Goal: Task Accomplishment & Management: Use online tool/utility

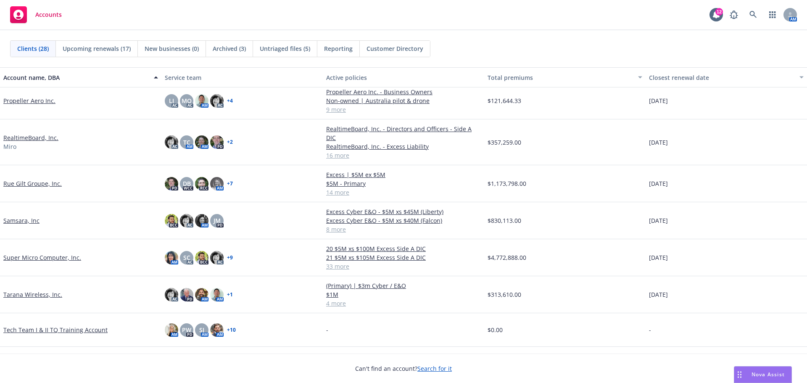
scroll to position [504, 0]
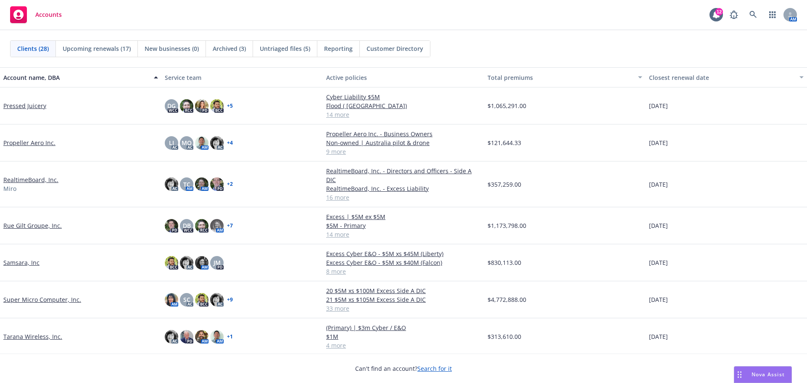
click at [37, 221] on link "Rue Gilt Groupe, Inc." at bounding box center [32, 225] width 58 height 9
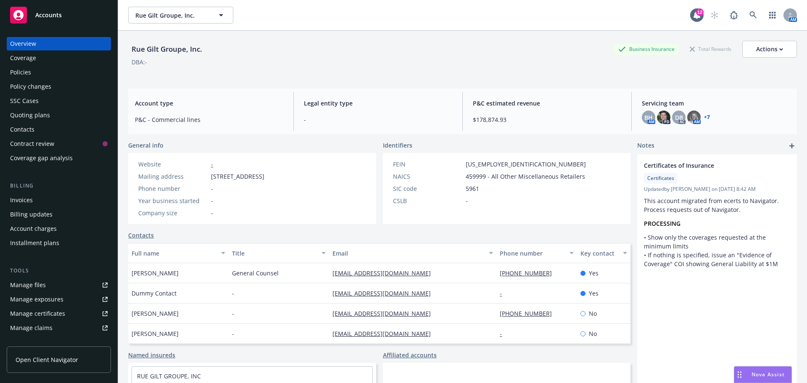
click at [28, 72] on div "Policies" at bounding box center [20, 72] width 21 height 13
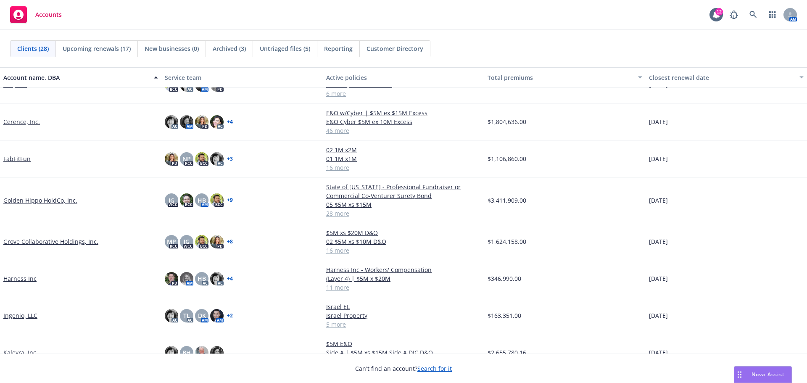
scroll to position [84, 0]
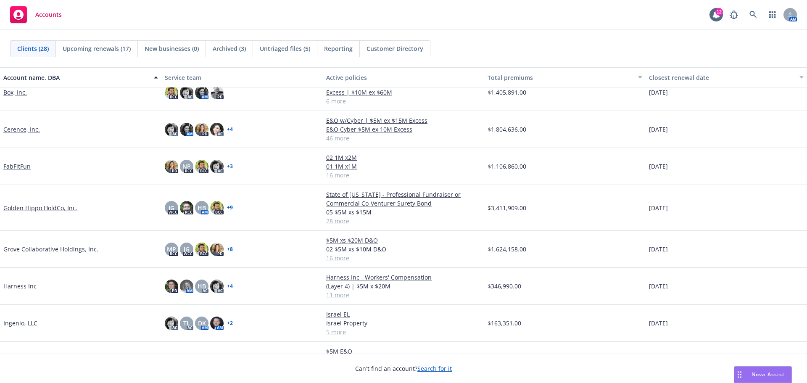
click at [18, 130] on link "Cerence, Inc." at bounding box center [21, 129] width 37 height 9
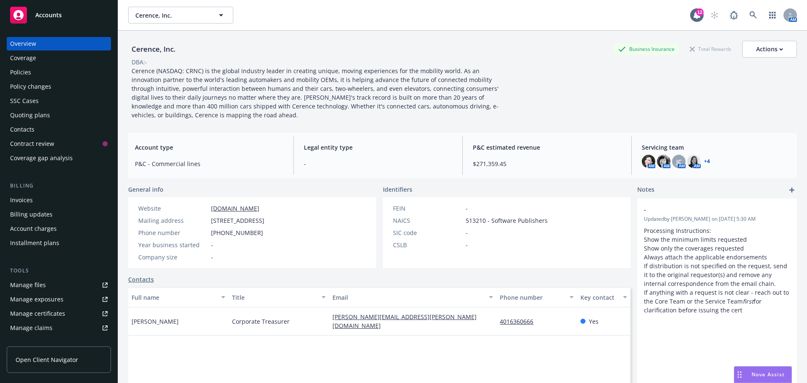
click at [27, 73] on div "Policies" at bounding box center [20, 72] width 21 height 13
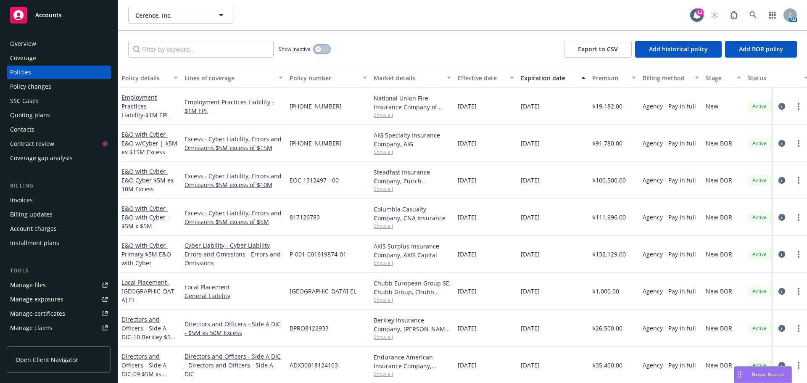
click at [322, 52] on button "button" at bounding box center [322, 49] width 16 height 8
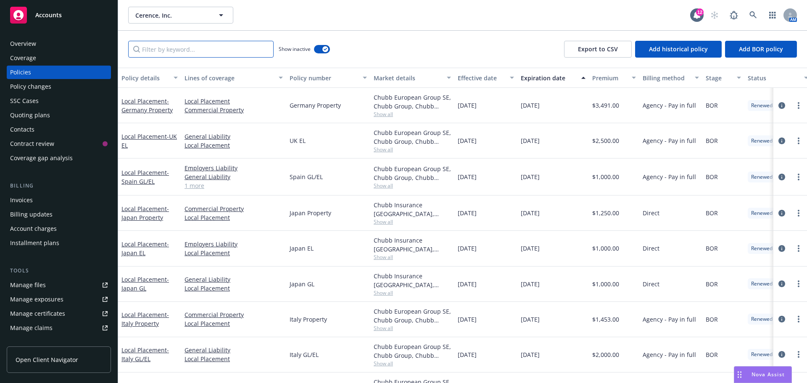
click at [233, 53] on input "Filter by keyword..." at bounding box center [200, 49] width 145 height 17
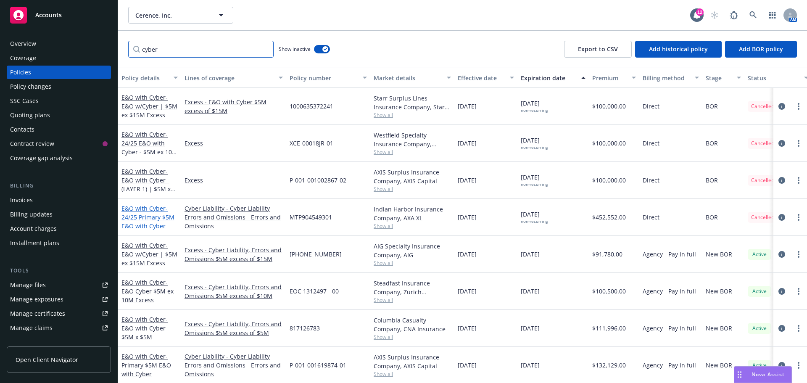
type input "cyber"
click at [138, 216] on span "- 24/25 Primary $5M E&O with Cyber" at bounding box center [147, 217] width 53 height 26
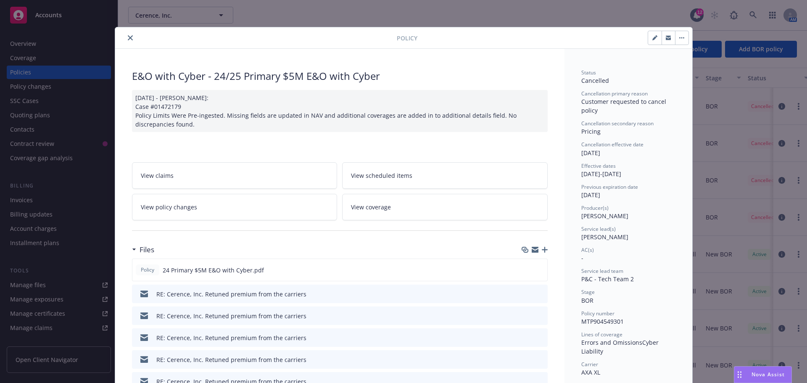
click at [532, 248] on icon "button" at bounding box center [535, 248] width 7 height 3
click at [125, 36] on button "close" at bounding box center [130, 38] width 10 height 10
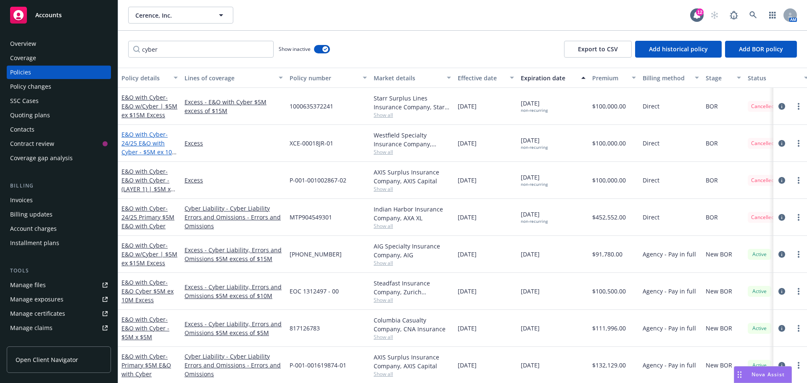
click at [145, 142] on span "- 24/25 E&O with Cyber - $5M ex 10M Excess policy" at bounding box center [149, 147] width 56 height 34
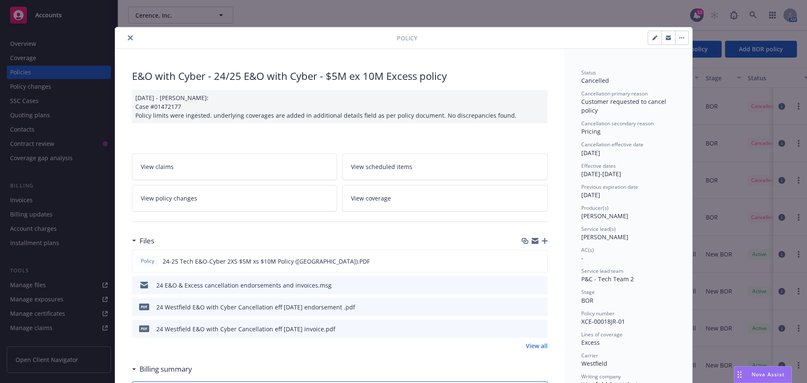
click at [532, 243] on icon "button" at bounding box center [535, 242] width 7 height 4
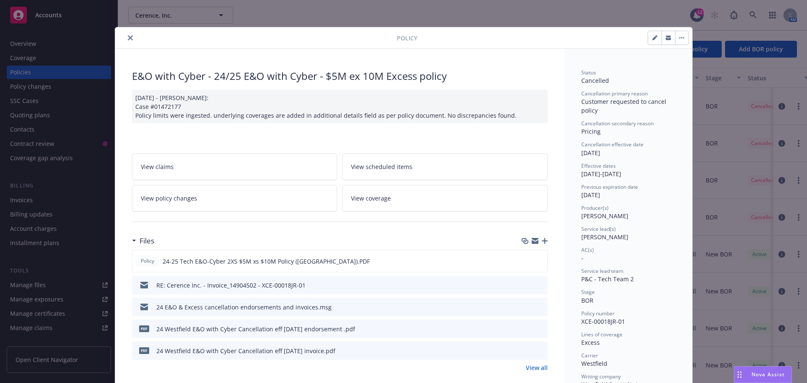
click at [128, 38] on icon "close" at bounding box center [130, 37] width 5 height 5
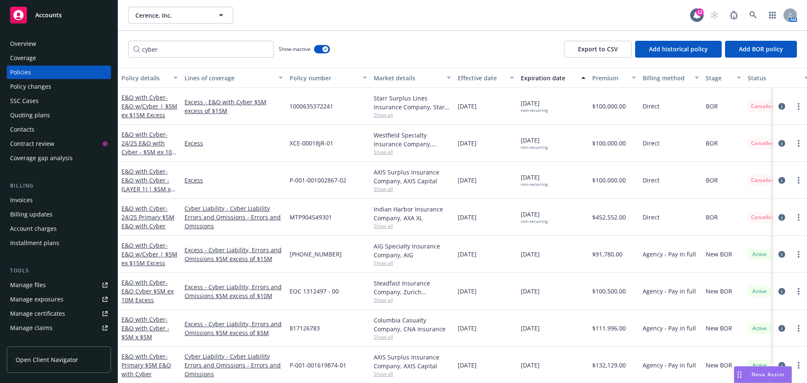
click at [150, 185] on div "E&O with Cyber - E&O with Cyber - (LAYER 1) | $5M x $5M" at bounding box center [149, 180] width 56 height 26
click at [155, 181] on span "- E&O with Cyber - (LAYER 1) | $5M x $5M" at bounding box center [148, 184] width 54 height 34
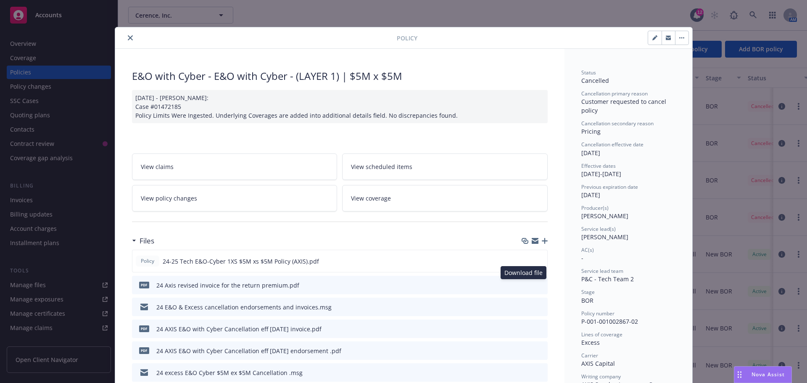
click at [524, 282] on div "Download file Download file" at bounding box center [533, 285] width 21 height 9
click at [522, 281] on icon "download file" at bounding box center [525, 284] width 7 height 7
click at [532, 241] on icon "button" at bounding box center [535, 240] width 7 height 7
click at [128, 37] on icon "close" at bounding box center [130, 37] width 5 height 5
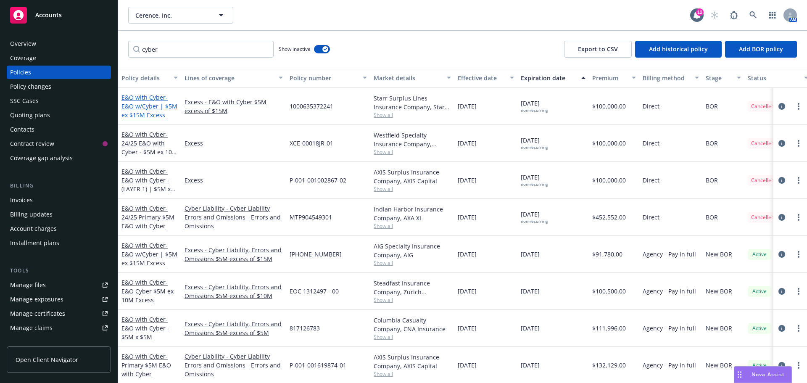
click at [148, 108] on span "- E&O w/Cyber | $5M ex $15M Excess" at bounding box center [149, 106] width 56 height 26
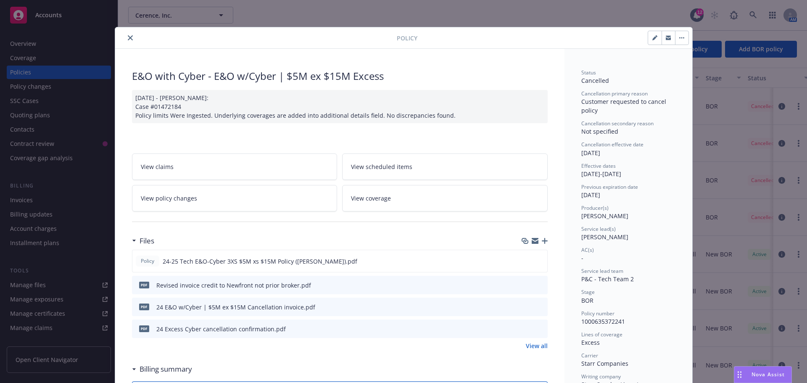
click at [128, 38] on icon "close" at bounding box center [130, 37] width 5 height 5
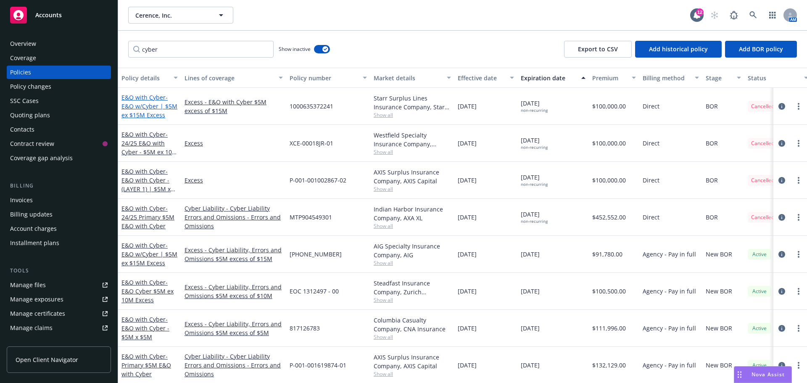
click at [145, 106] on span "- E&O w/Cyber | $5M ex $15M Excess" at bounding box center [149, 106] width 56 height 26
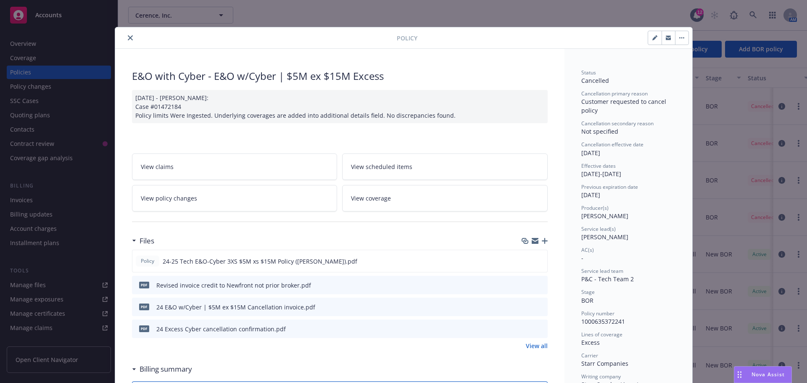
click at [533, 240] on icon "button" at bounding box center [535, 240] width 7 height 7
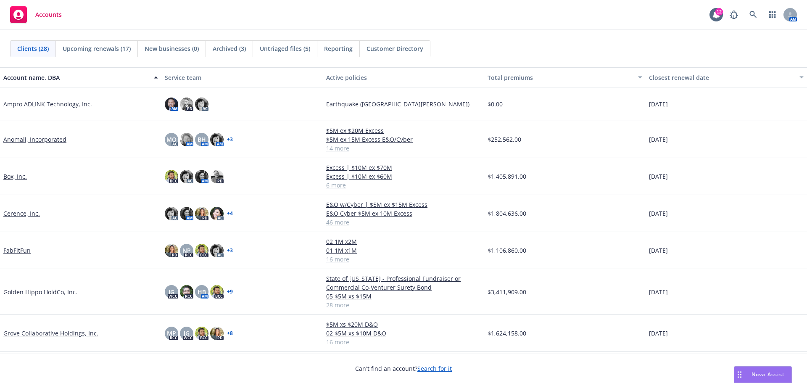
click at [49, 290] on link "Golden Hippo HoldCo, Inc." at bounding box center [40, 292] width 74 height 9
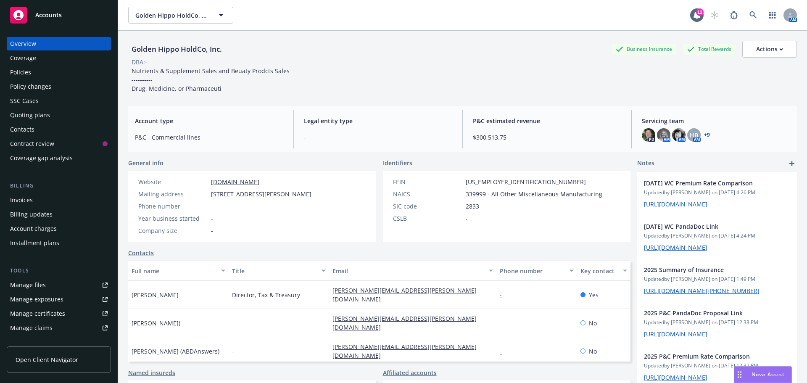
click at [37, 197] on div "Invoices" at bounding box center [59, 199] width 98 height 13
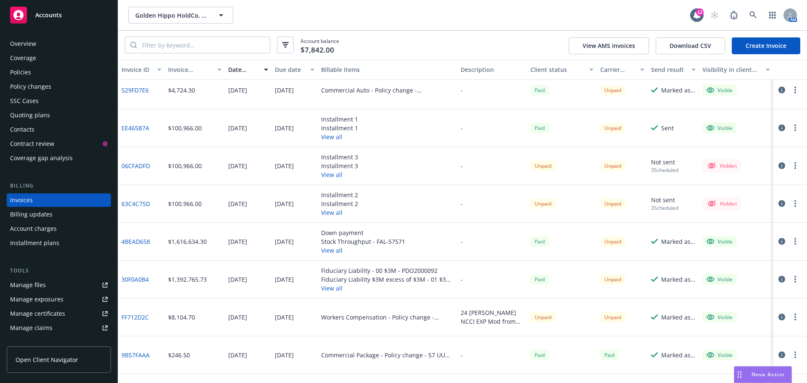
scroll to position [126, 0]
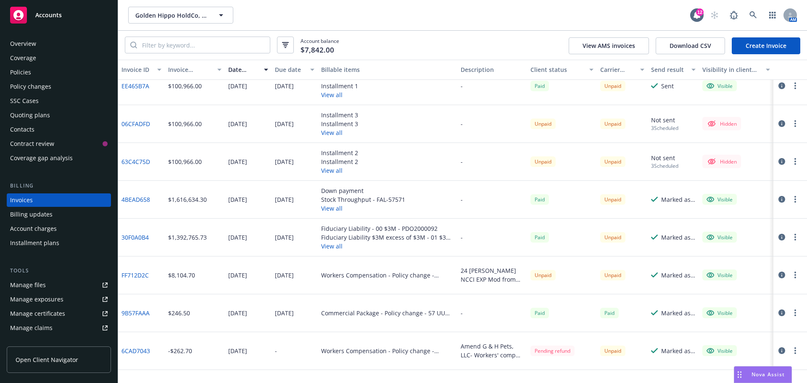
click at [138, 273] on link "FF712D2C" at bounding box center [134, 275] width 27 height 9
click at [396, 248] on button "View all" at bounding box center [387, 246] width 133 height 9
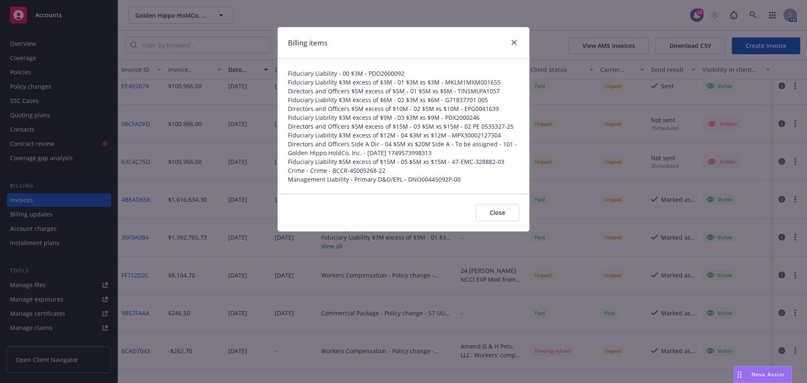
click at [381, 273] on div "Billing items Fiduciary Liability - 00 $3M - PDO2000092 Fiduciary Liability $3M…" at bounding box center [403, 191] width 807 height 383
click at [514, 45] on link "close" at bounding box center [514, 42] width 10 height 10
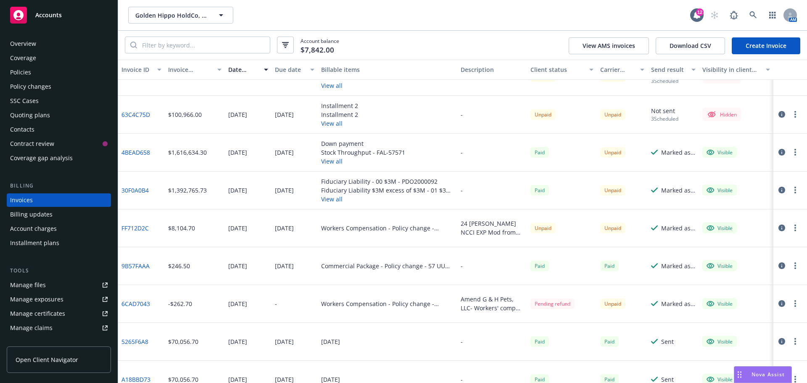
scroll to position [210, 0]
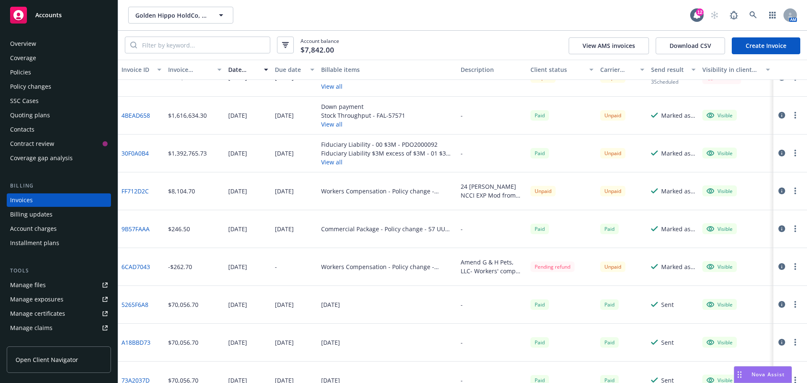
click at [135, 266] on link "6CAD7043" at bounding box center [135, 266] width 29 height 9
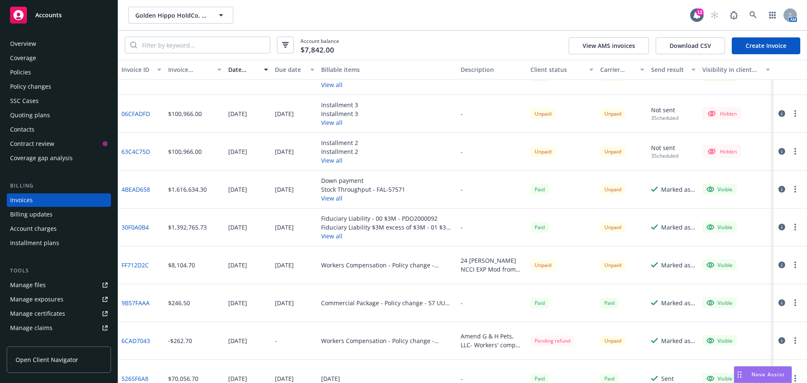
scroll to position [168, 0]
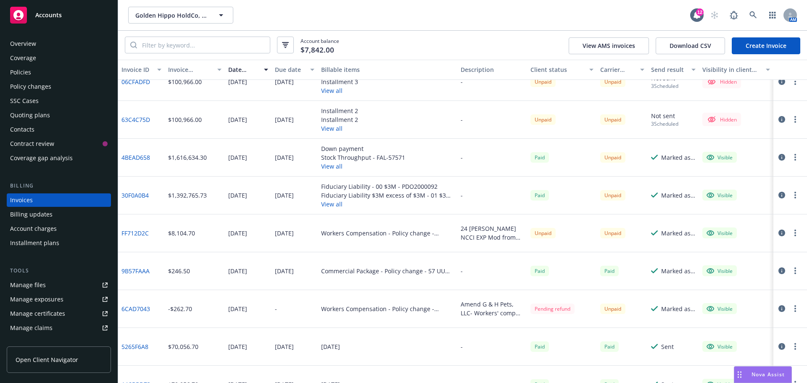
click at [350, 241] on div "Workers Compensation - Policy change - 57WBAS8ZES" at bounding box center [388, 233] width 140 height 38
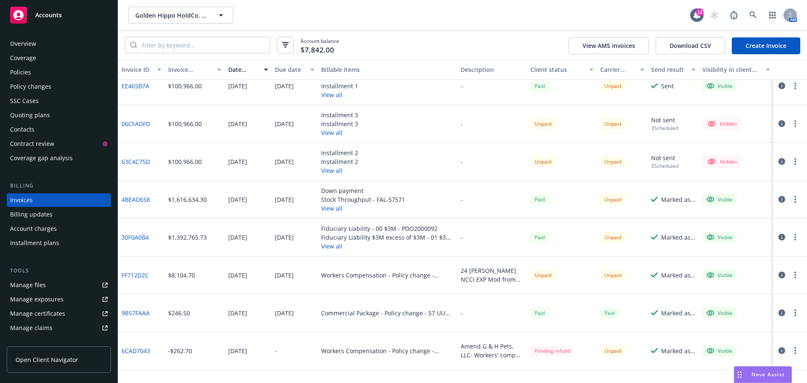
scroll to position [84, 0]
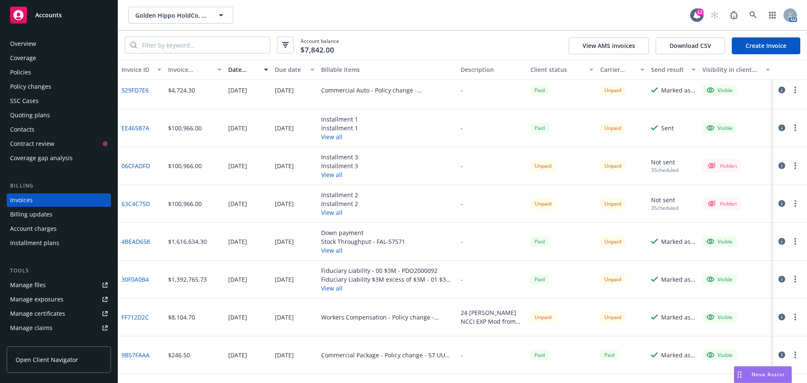
click at [37, 70] on div "Policies" at bounding box center [59, 72] width 98 height 13
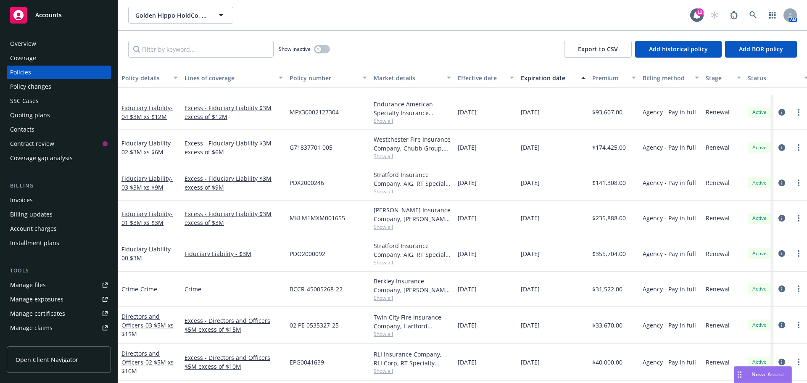
scroll to position [168, 0]
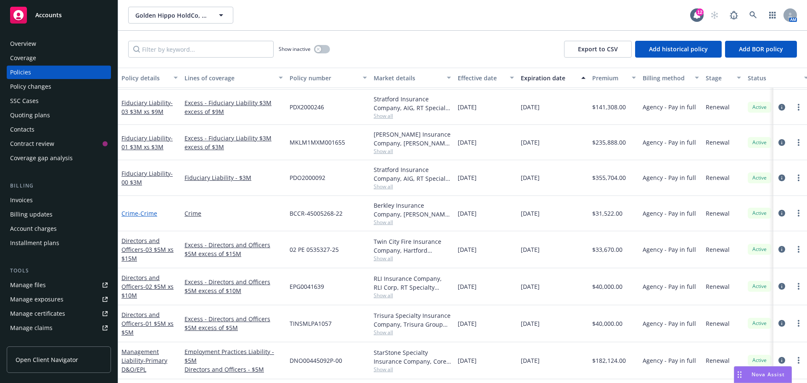
click at [147, 212] on span "- Crime" at bounding box center [147, 213] width 19 height 8
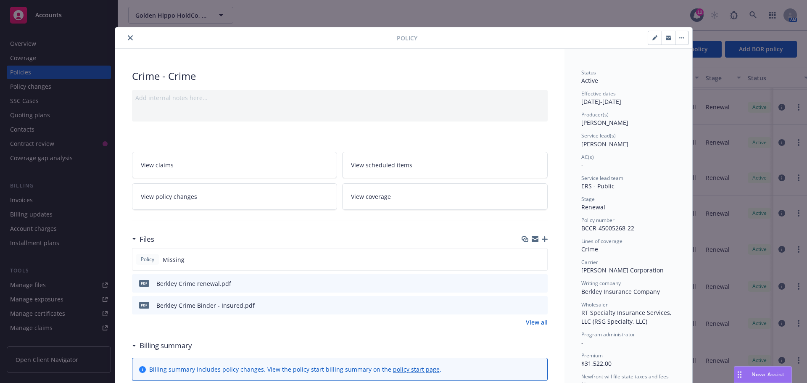
click at [128, 35] on icon "close" at bounding box center [130, 37] width 5 height 5
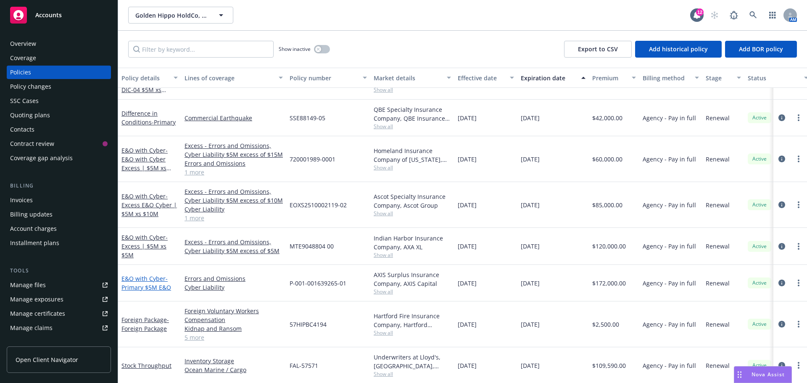
scroll to position [546, 0]
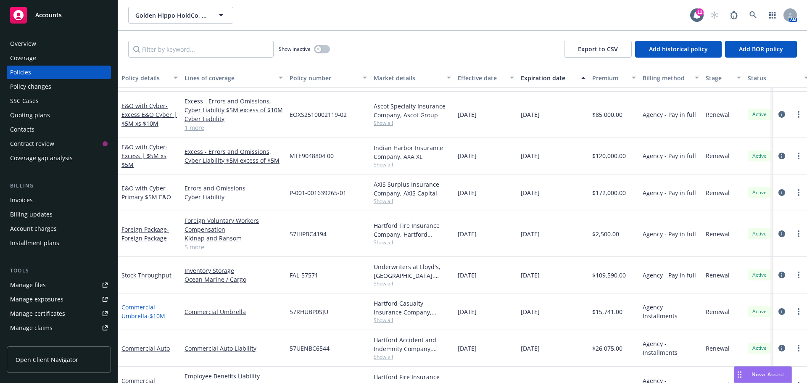
click at [143, 312] on link "Commercial Umbrella - $10M" at bounding box center [143, 311] width 44 height 17
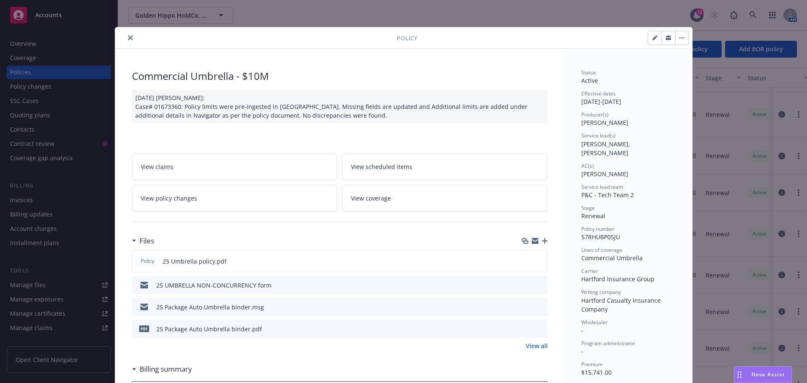
click at [128, 37] on icon "close" at bounding box center [130, 37] width 5 height 5
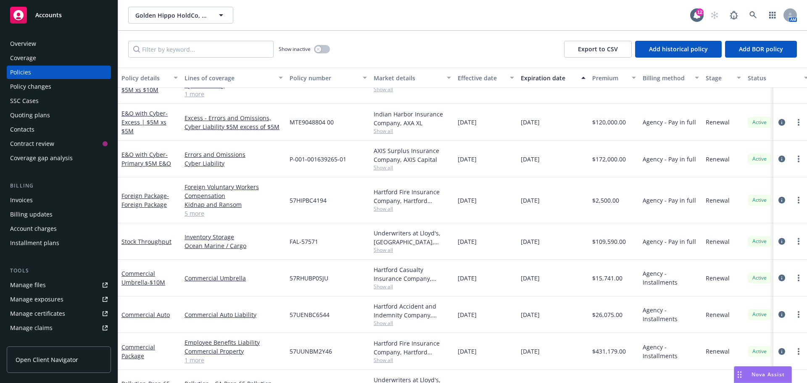
scroll to position [588, 0]
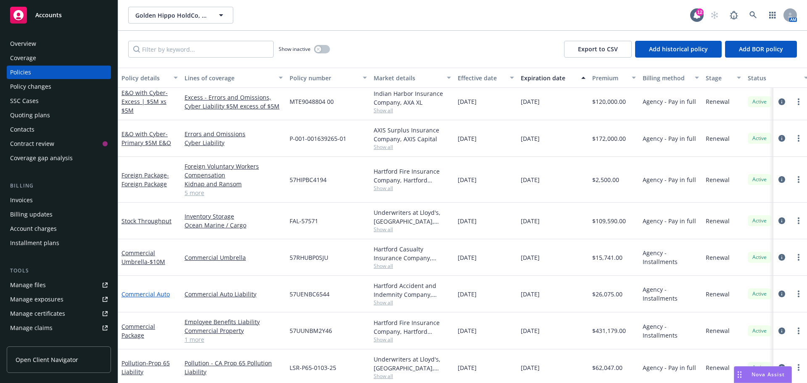
click at [157, 292] on link "Commercial Auto" at bounding box center [145, 294] width 48 height 8
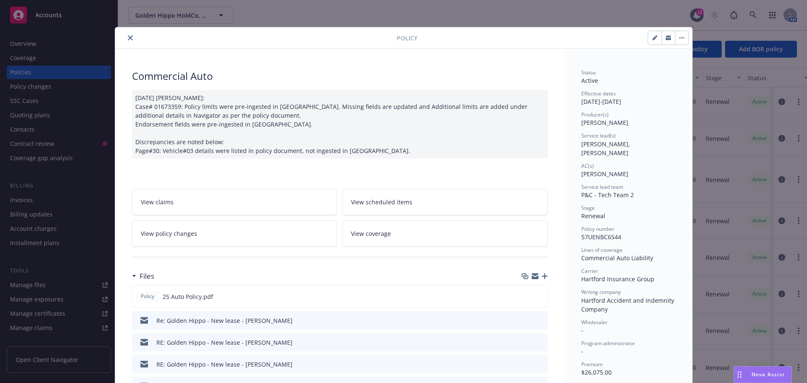
click at [128, 38] on icon "close" at bounding box center [130, 37] width 5 height 5
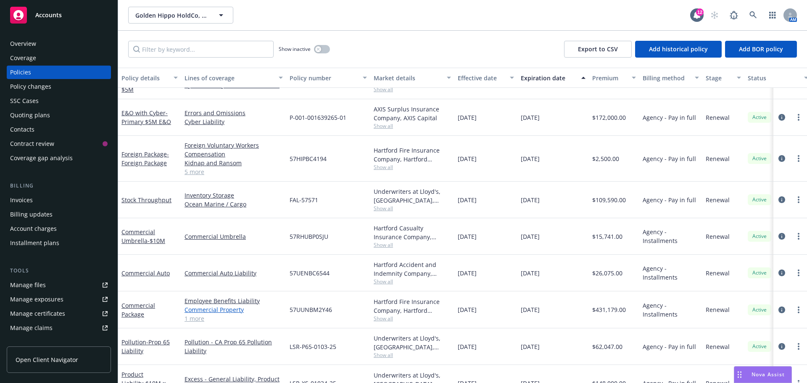
scroll to position [631, 0]
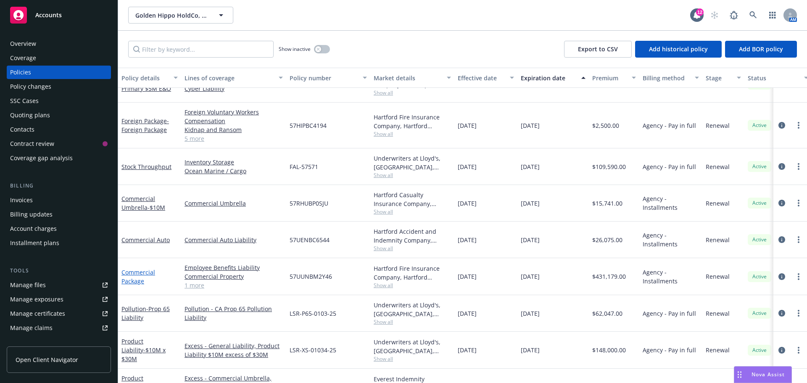
click at [135, 273] on link "Commercial Package" at bounding box center [138, 276] width 34 height 17
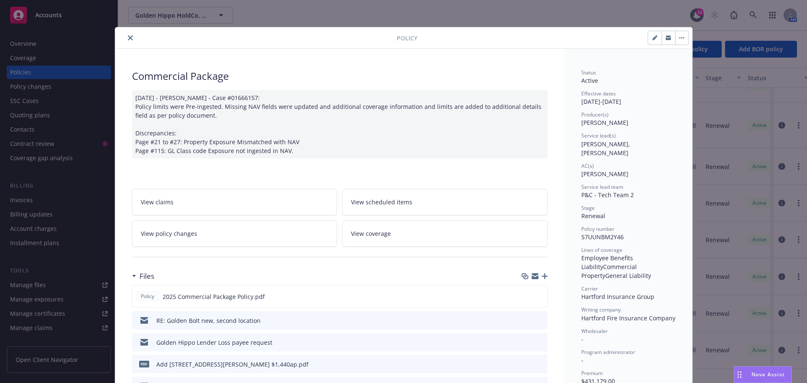
click at [128, 36] on icon "close" at bounding box center [130, 37] width 5 height 5
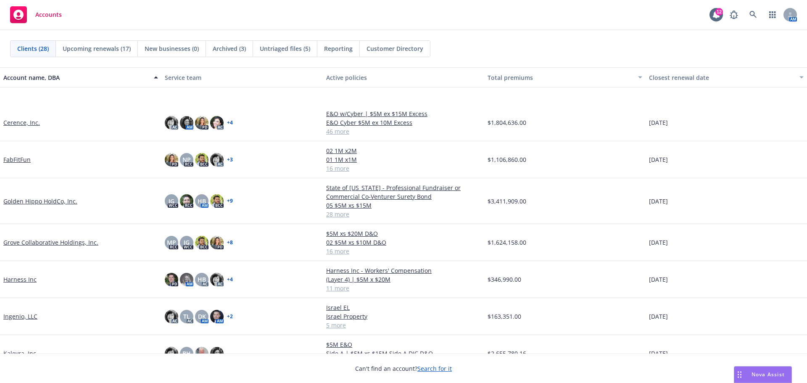
scroll to position [210, 0]
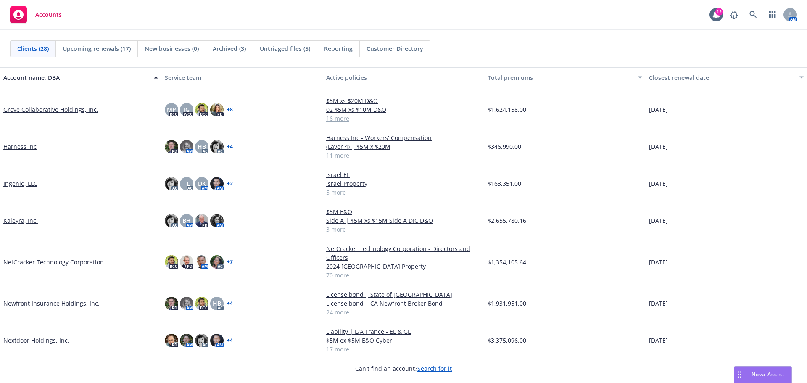
click at [75, 262] on link "NetCracker Technology Corporation" at bounding box center [53, 262] width 100 height 9
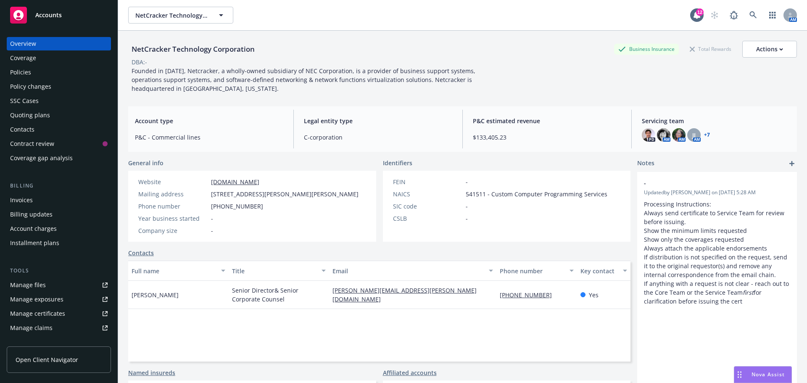
click at [44, 284] on div "Manage files" at bounding box center [28, 284] width 36 height 13
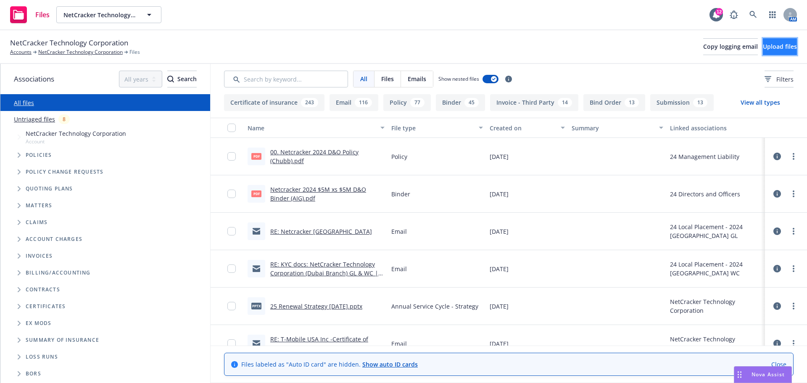
click at [763, 45] on span "Upload files" at bounding box center [780, 46] width 34 height 8
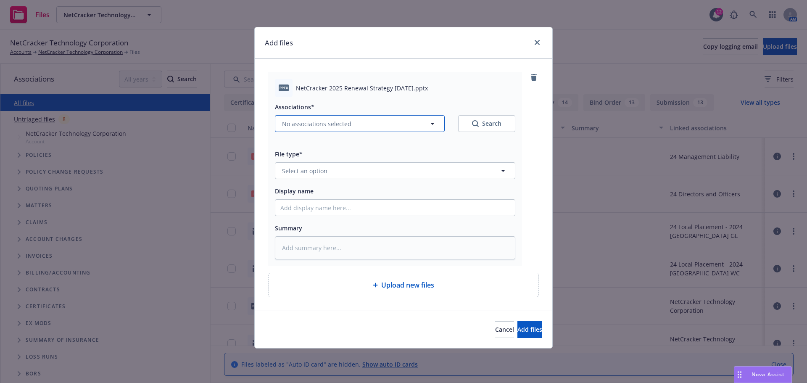
click at [308, 124] on span "No associations selected" at bounding box center [316, 123] width 69 height 9
type textarea "x"
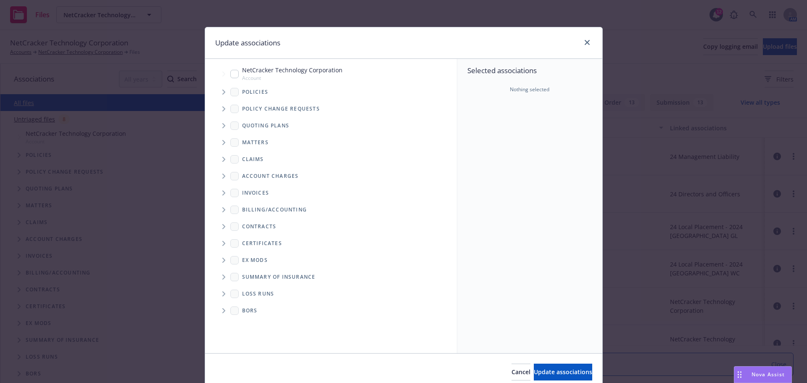
click at [234, 77] on input "Tree Example" at bounding box center [234, 74] width 8 height 8
checkbox input "true"
click at [537, 367] on button "Update associations" at bounding box center [563, 372] width 58 height 17
type textarea "x"
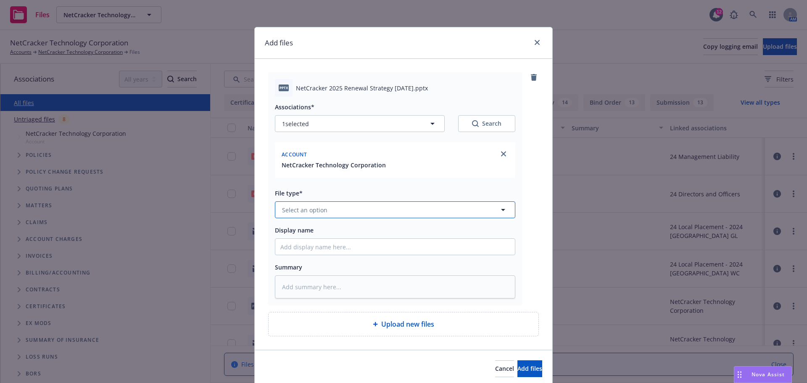
click at [341, 211] on button "Select an option" at bounding box center [395, 209] width 240 height 17
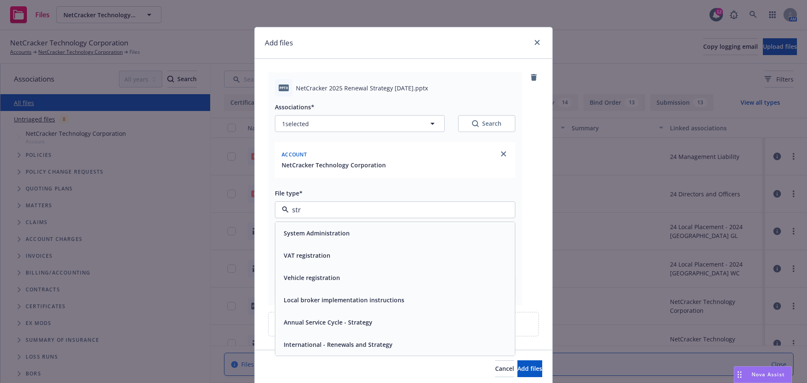
type input "stra"
click at [339, 300] on span "Annual Service Cycle - Strategy" at bounding box center [328, 300] width 89 height 9
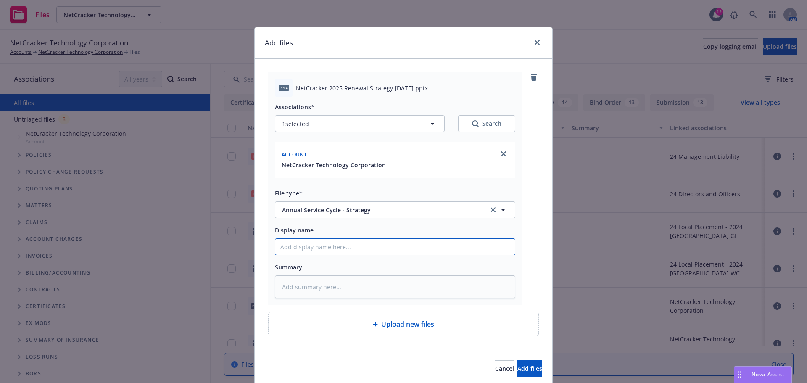
click at [319, 252] on input "Display name" at bounding box center [395, 247] width 240 height 16
type textarea "x"
type input "2"
type textarea "x"
type input "25"
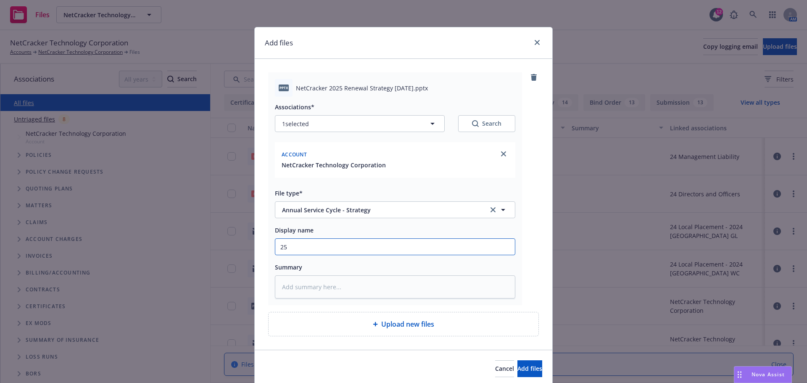
type textarea "x"
type input "25"
type textarea "x"
type input "25 U"
type textarea "x"
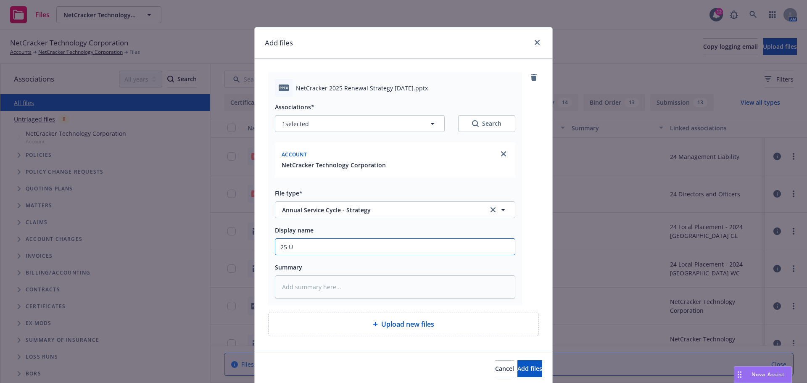
type input "25 Up"
type textarea "x"
type input "25 Upd"
type textarea "x"
type input "25 Upda"
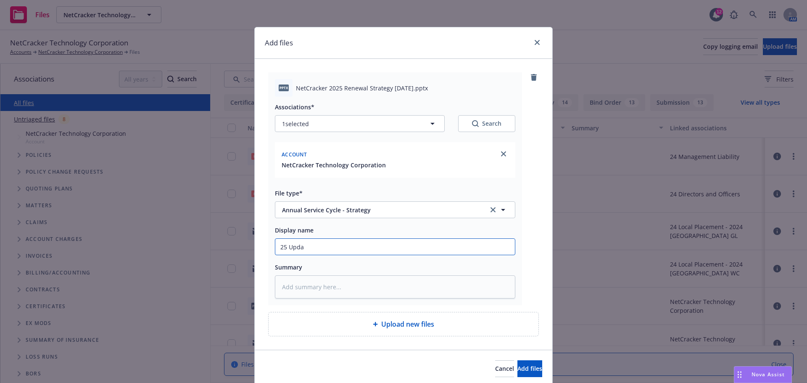
type textarea "x"
type input "25 Updat"
type textarea "x"
type input "25 Update"
type textarea "x"
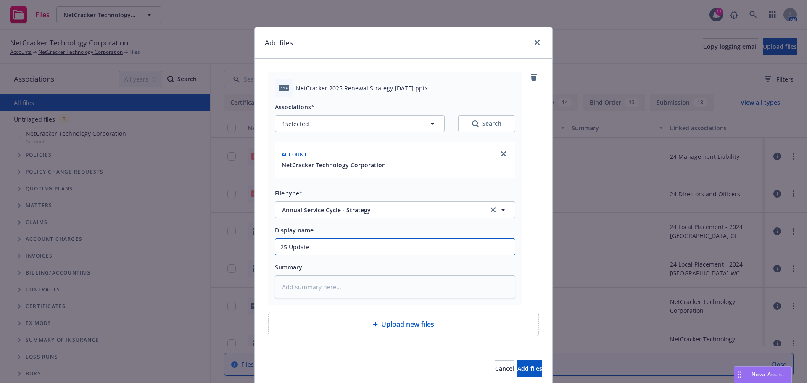
type input "25 Updated"
type textarea "x"
type input "25 Updated"
type textarea "x"
type input "25 Updated S"
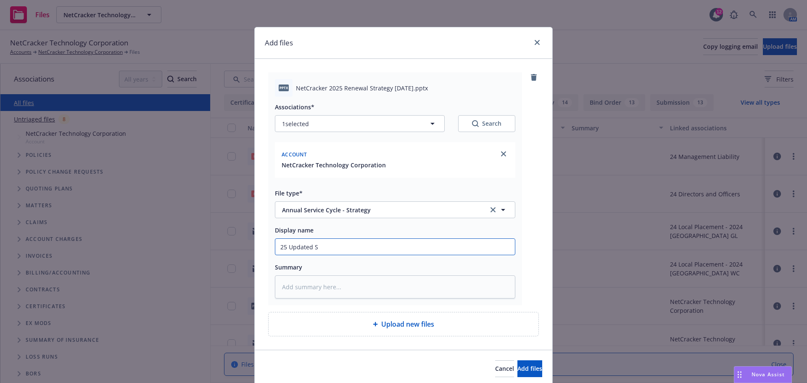
type textarea "x"
type input "25 Updated St"
type textarea "x"
type input "25 Updated Str"
type textarea "x"
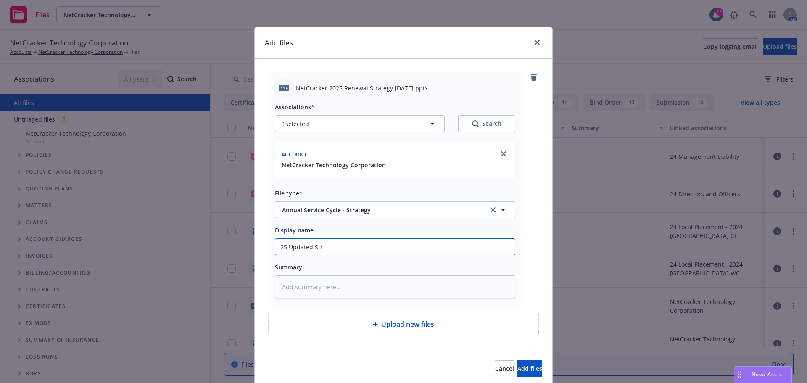
type input "25 Updated Stra"
type textarea "x"
type input "25 Updated Strat"
type textarea "x"
type input "25 Updated Strate"
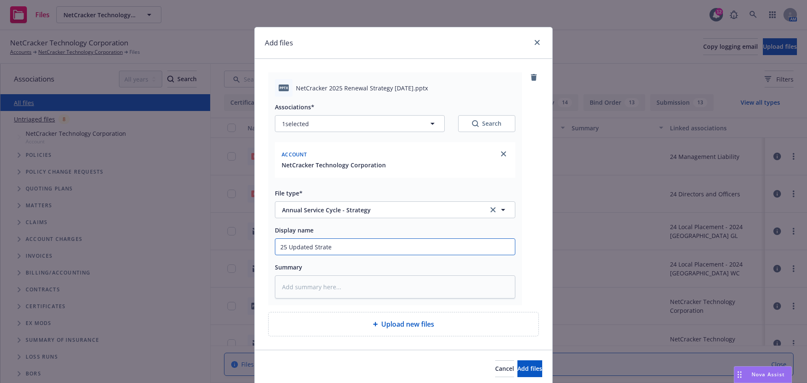
type textarea "x"
type input "25 Updated Strateg"
type textarea "x"
type input "25 Updated Strategy"
type textarea "x"
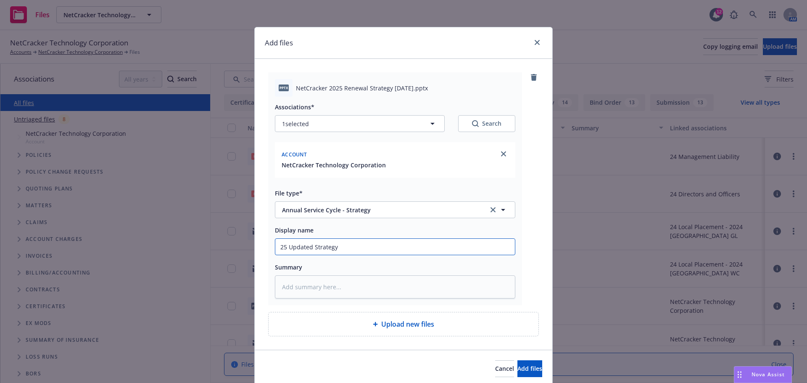
type input "25 Updated Strategy"
click at [311, 246] on input "25 Updated Strategy" at bounding box center [395, 247] width 240 height 16
type textarea "x"
type input "25 Updated RStrategy"
type textarea "x"
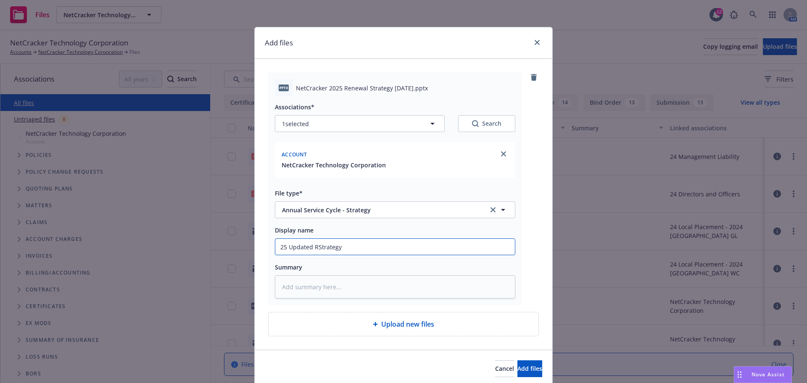
type input "25 Updated ReStrategy"
type textarea "x"
type input "25 Updated ReneStrategy"
type textarea "x"
type input "25 Updated RenewStrategy"
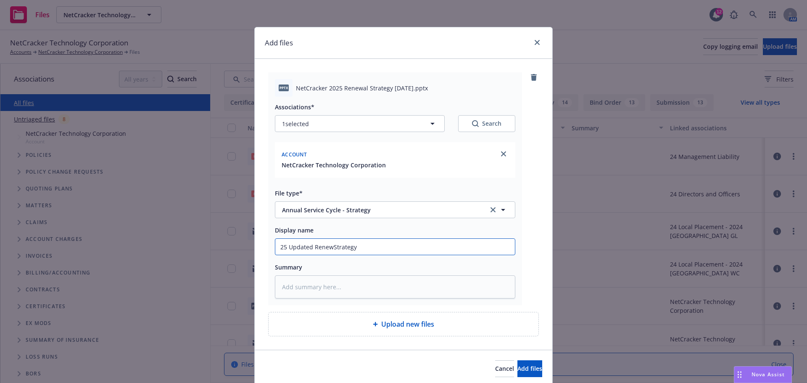
type textarea "x"
type input "25 Updated RenewaStrategy"
type textarea "x"
type input "25 Updated RenewalStrategy"
type textarea "x"
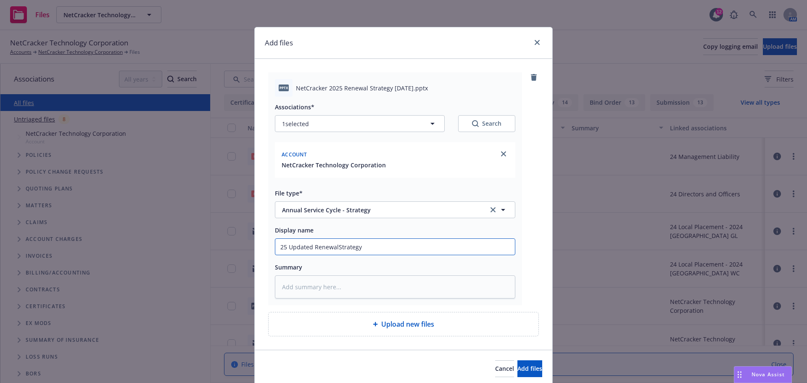
type input "25 Updated Renewal Strategy"
click at [392, 245] on input "25 Updated Renewal Strategy" at bounding box center [395, 247] width 240 height 16
type textarea "x"
type input "25 Updated Renewal Strategy w"
type textarea "x"
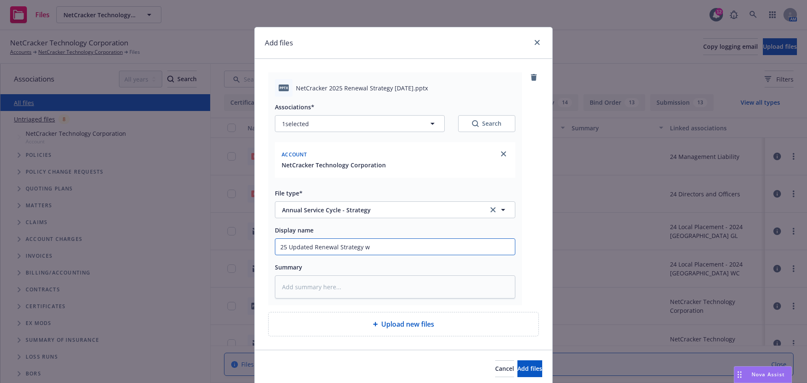
type input "25 Updated Renewal Strategy wi"
type textarea "x"
type input "25 Updated Renewal Strategy wit"
type textarea "x"
type input "25 Updated Renewal Strategy with"
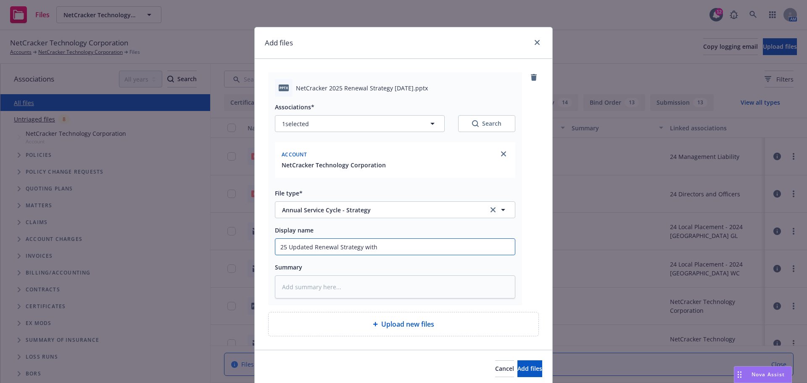
type textarea "x"
type input "25 Updated Renewal Strategy with"
type textarea "x"
type input "25 Updated Renewal Strategy with D"
type textarea "x"
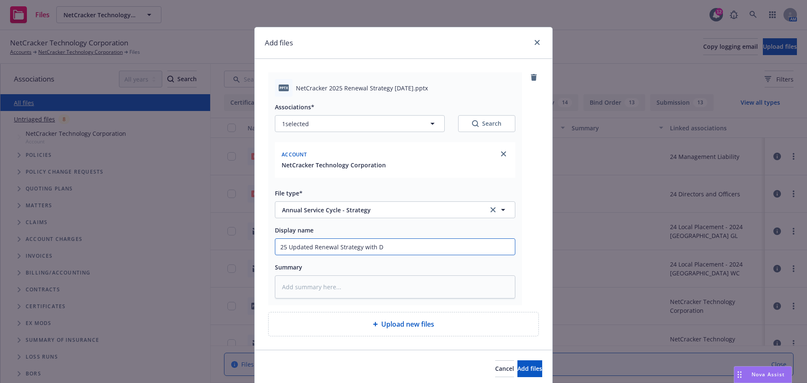
type input "25 Updated Renewal Strategy with D&"
type textarea "x"
type input "25 Updated Renewal Strategy with D&O"
type textarea "x"
type input "25 Updated Renewal Strategy with D&O"
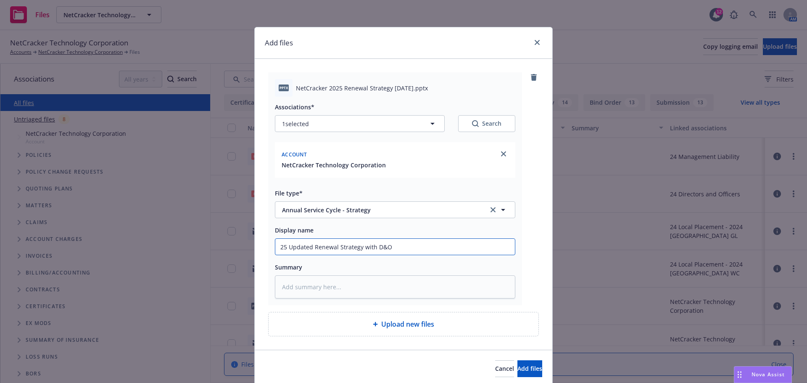
type textarea "x"
type input "25 Updated Renewal Strategy with D&O 8"
type textarea "x"
type input "25 Updated Renewal Strategy with D&O 8-"
type textarea "x"
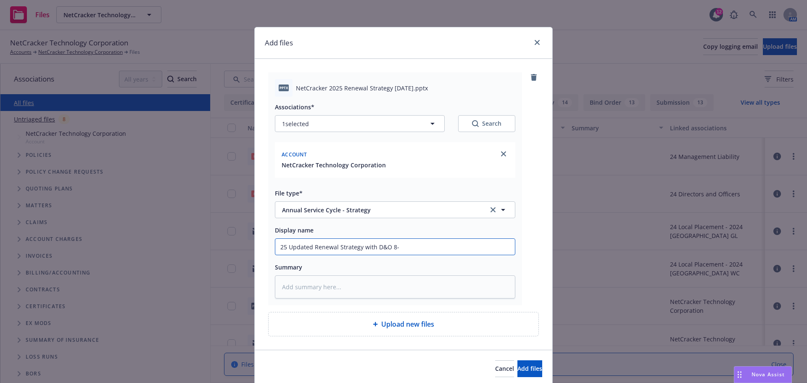
type input "25 Updated Renewal Strategy with D&O 8-1"
type textarea "x"
type input "25 Updated Renewal Strategy with D&O 8-13"
type textarea "x"
type input "25 Updated Renewal Strategy with D&O 8-13-"
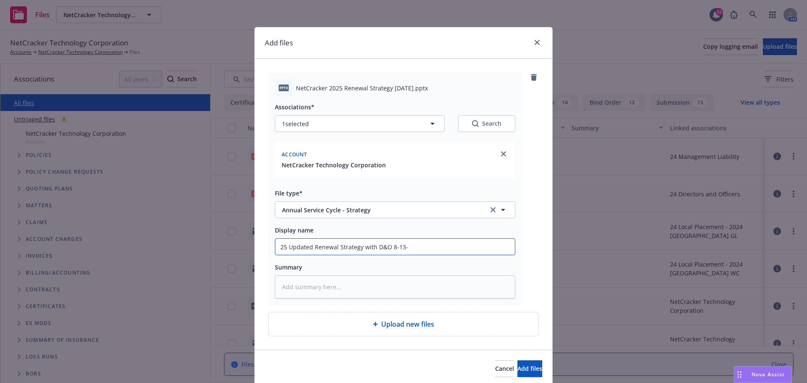
type textarea "x"
type input "25 Updated Renewal Strategy with D&O 8-13-2"
type textarea "x"
type input "25 Updated Renewal Strategy with D&O 8-13-24"
type textarea "x"
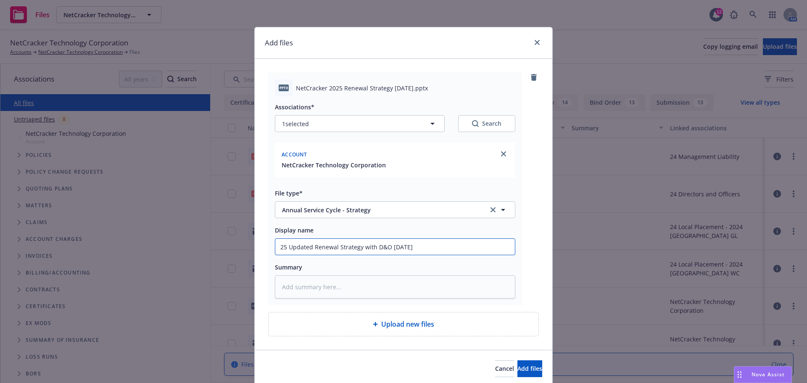
type input "25 Updated Renewal Strategy with D&O 8-13-2"
type textarea "x"
type input "25 Updated Renewal Strategy with D&O 8-13-25"
click at [519, 371] on span "Add files" at bounding box center [529, 368] width 25 height 8
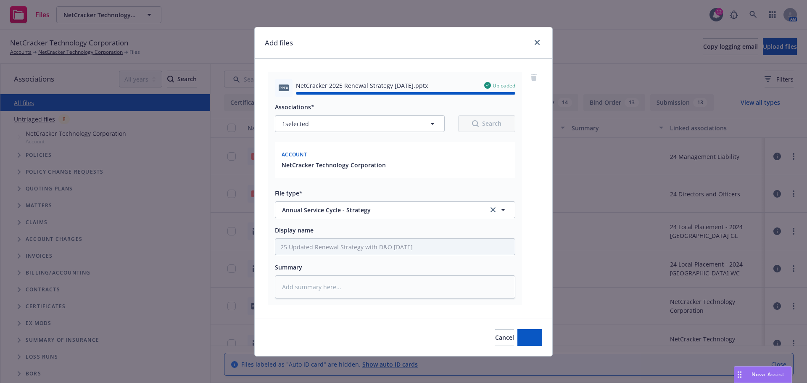
type textarea "x"
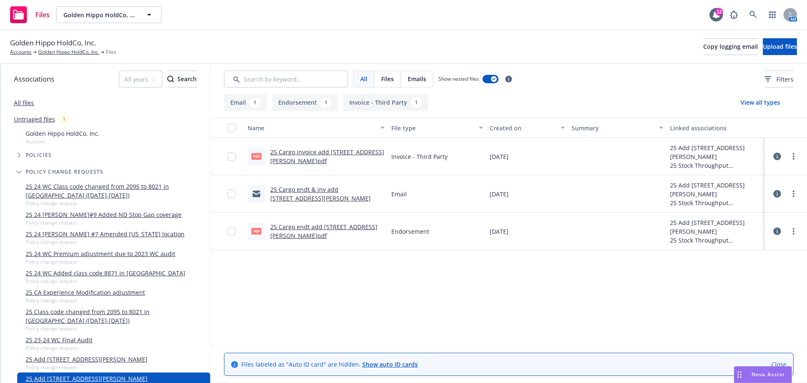
click at [294, 232] on link "25 Cargo endt add [STREET_ADDRESS][PERSON_NAME]pdf" at bounding box center [323, 231] width 107 height 17
click at [68, 52] on link "Golden Hippo HoldCo, Inc." at bounding box center [68, 52] width 61 height 8
click at [306, 156] on link "25 Cargo invoice add [STREET_ADDRESS][PERSON_NAME]pdf" at bounding box center [327, 156] width 114 height 17
click at [78, 51] on link "Golden Hippo HoldCo, Inc." at bounding box center [68, 52] width 61 height 8
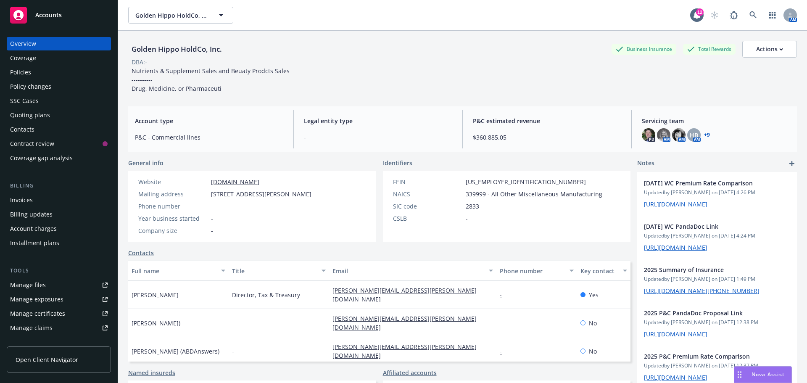
click at [35, 201] on div "Invoices" at bounding box center [59, 199] width 98 height 13
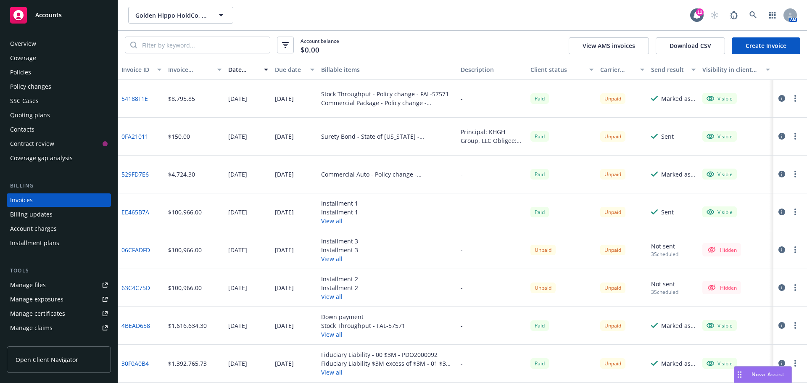
click at [21, 70] on div "Policies" at bounding box center [20, 72] width 21 height 13
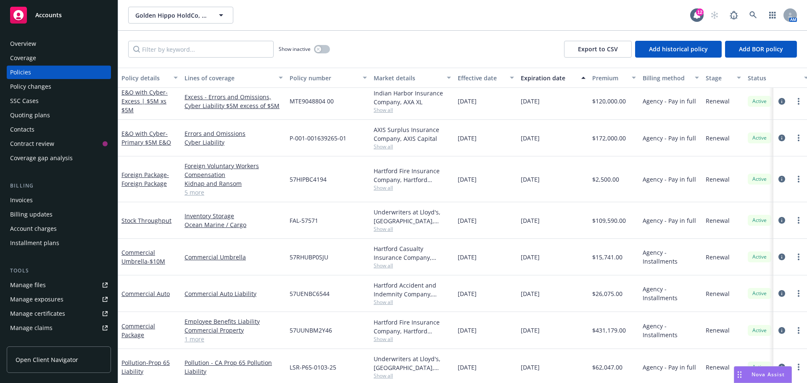
scroll to position [631, 0]
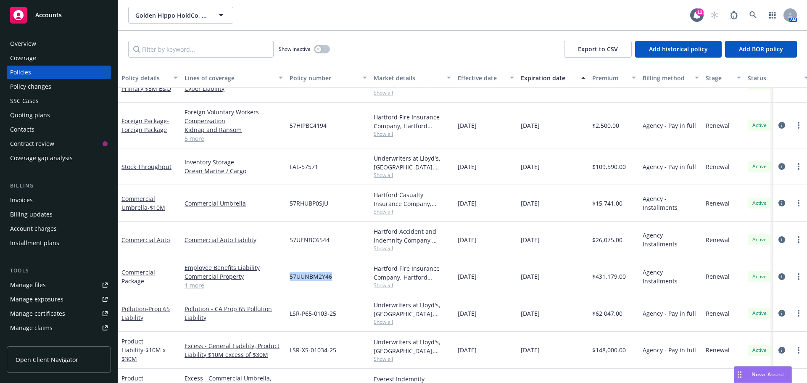
drag, startPoint x: 338, startPoint y: 274, endPoint x: 290, endPoint y: 276, distance: 48.8
click at [290, 276] on div "57UUNBM2Y46" at bounding box center [328, 276] width 84 height 37
copy span "57UUNBM2Y46"
click at [133, 274] on link "Commercial Package" at bounding box center [138, 276] width 34 height 17
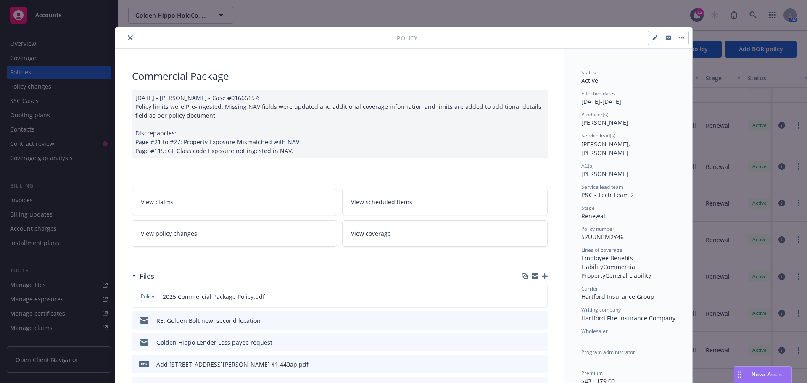
click at [542, 277] on icon "button" at bounding box center [545, 276] width 6 height 6
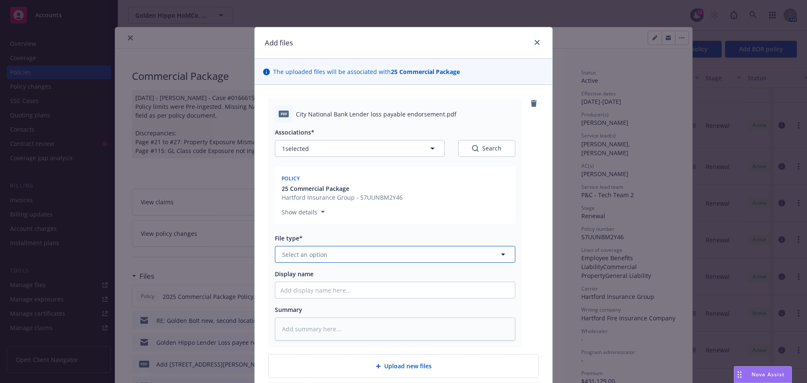
click at [311, 257] on span "Select an option" at bounding box center [304, 254] width 45 height 9
type input "end"
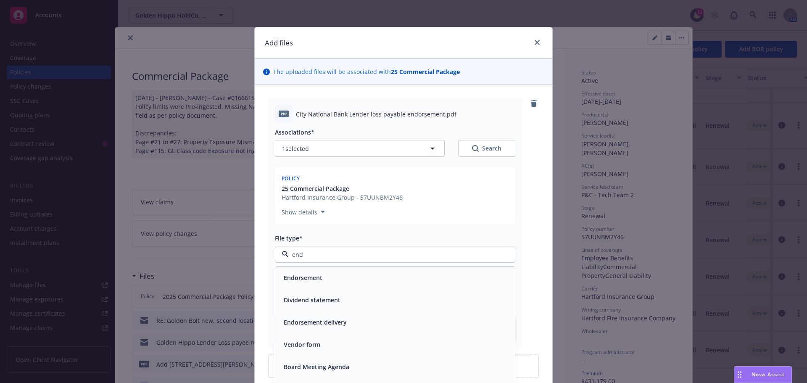
click at [311, 274] on span "Endorsement" at bounding box center [303, 277] width 39 height 9
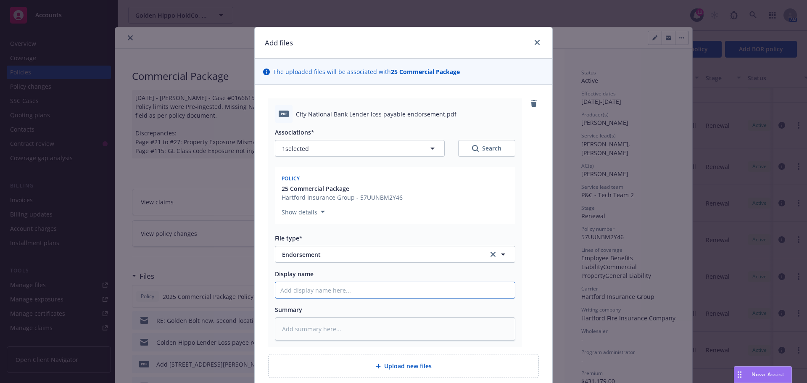
click at [309, 289] on input "Display name" at bounding box center [395, 290] width 240 height 16
type textarea "x"
type input "c"
type textarea "x"
type input "ci"
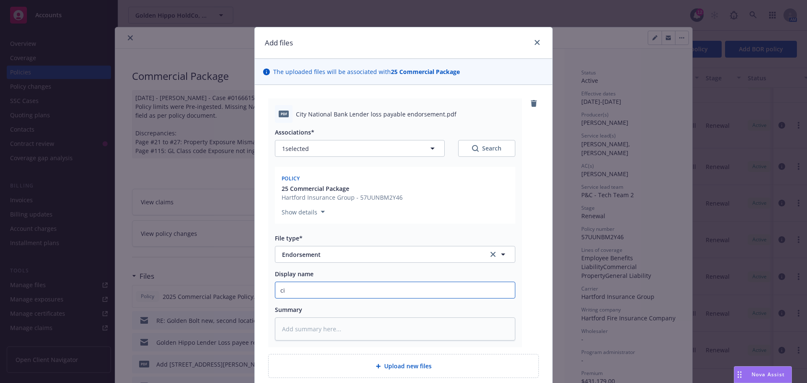
type textarea "x"
type input "cit"
type textarea "x"
type input "city"
type textarea "x"
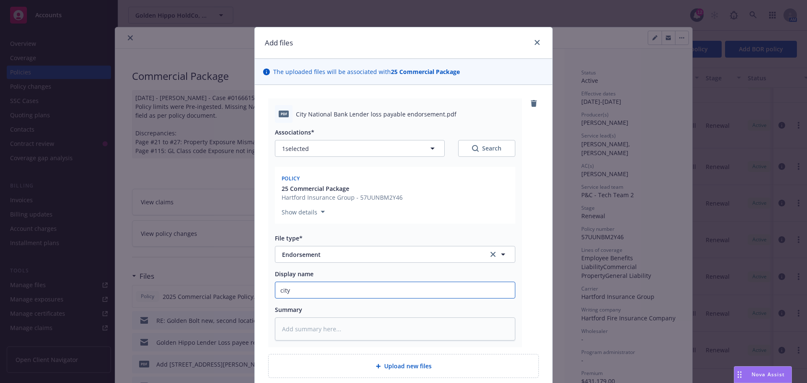
type input "cit"
type textarea "x"
type input "ci"
type textarea "x"
type input "c"
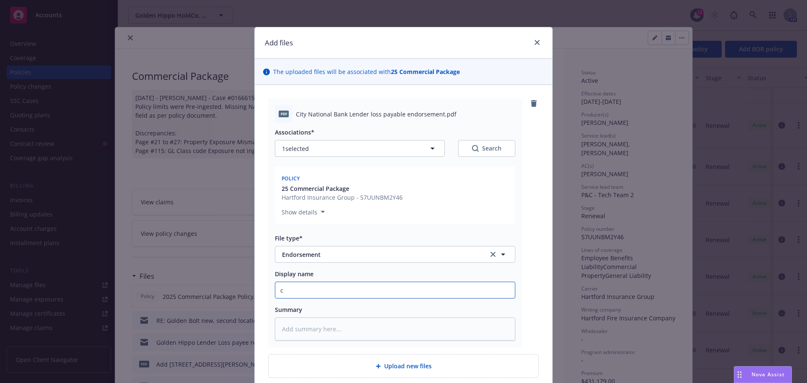
type textarea "x"
type input "C"
type textarea "x"
type input "Ci"
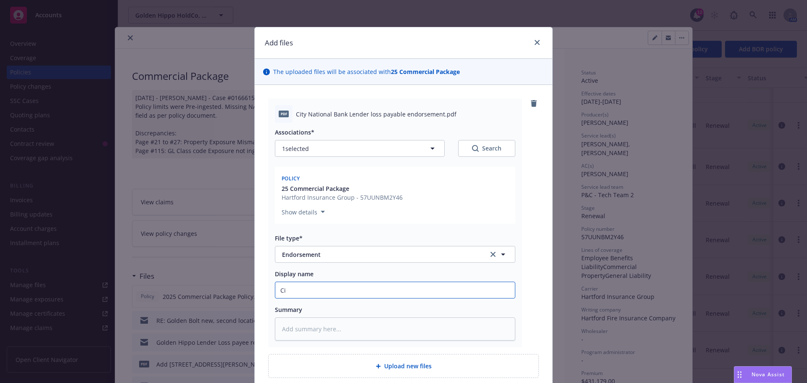
type textarea "x"
type input "Cit"
type textarea "x"
type input "Cith"
type textarea "x"
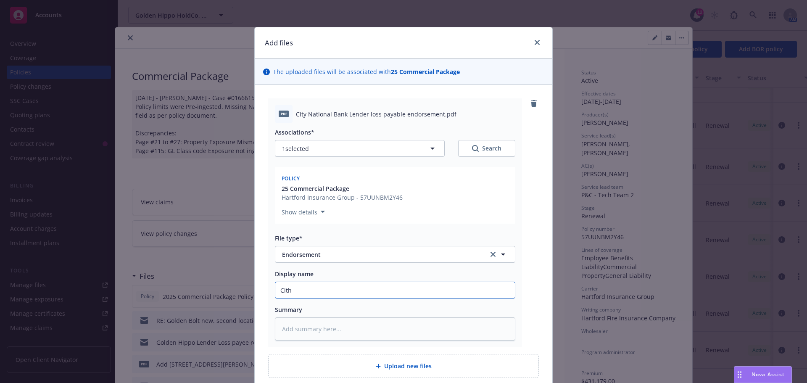
type input "Cit"
type textarea "x"
type input "Ci"
type textarea "x"
type input "C"
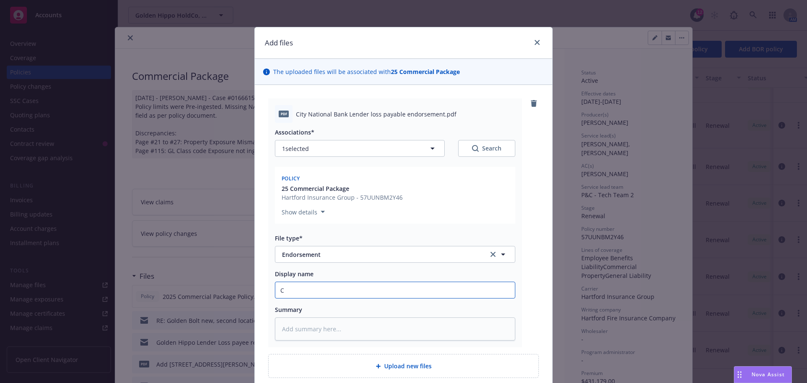
type textarea "x"
type input "2"
type textarea "x"
type input "25"
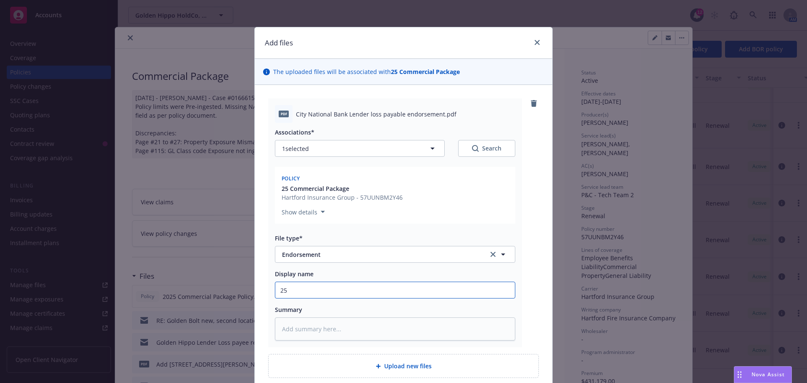
type textarea "x"
type input "25"
type textarea "x"
type input "25 P"
type textarea "x"
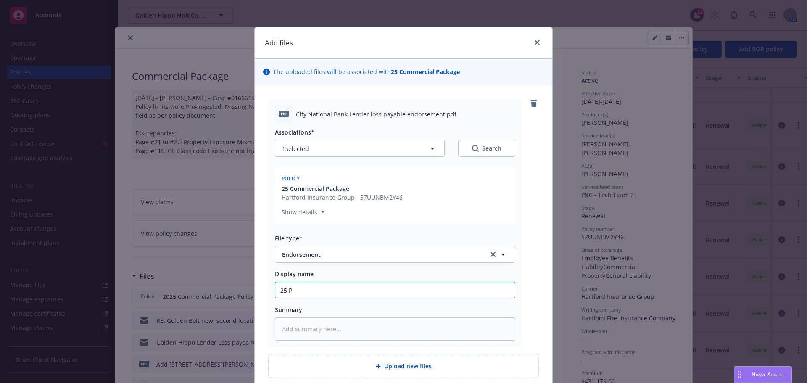
type input "25 Pa"
type textarea "x"
type input "25 Pac"
type textarea "x"
type input "25 Pack"
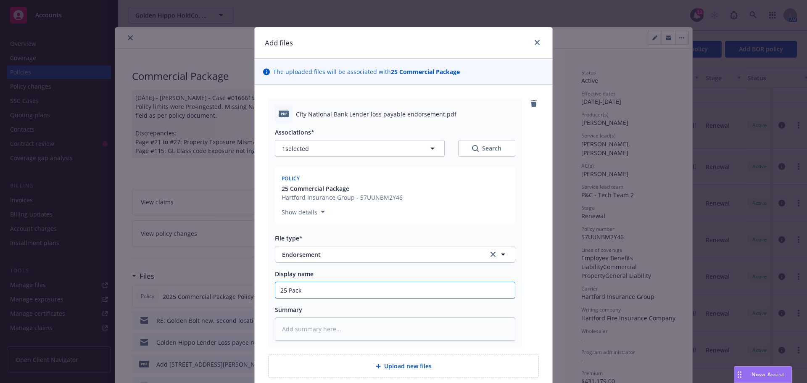
type textarea "x"
type input "25 Packa"
type textarea "x"
type input "25 Packag"
type textarea "x"
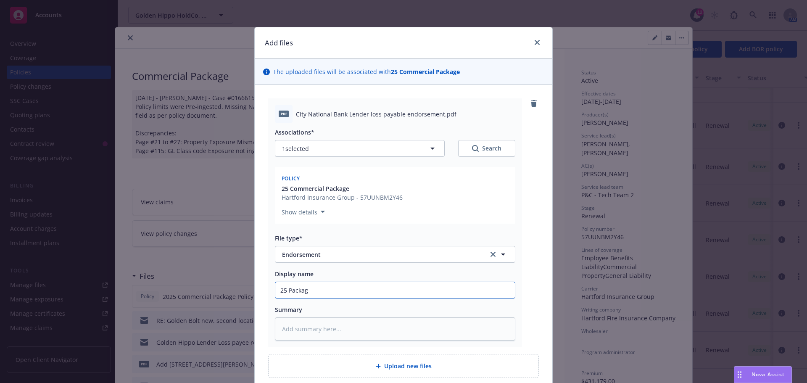
type input "25 Package"
type textarea "x"
type input "25 Package"
type textarea "x"
type input "25 Package e"
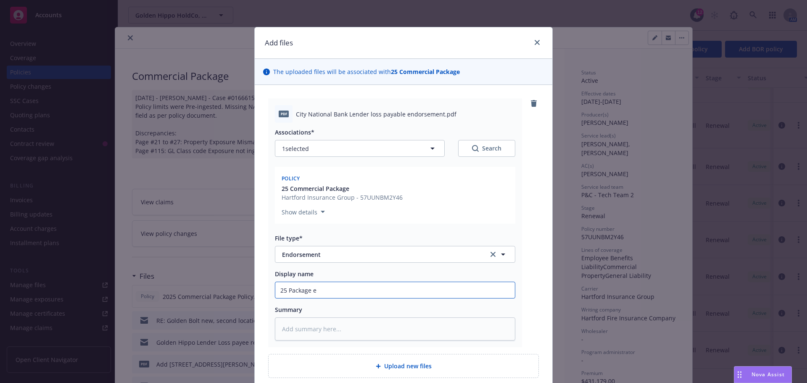
type textarea "x"
type input "25 Package en"
type textarea "x"
type input "25 Package end"
type textarea "x"
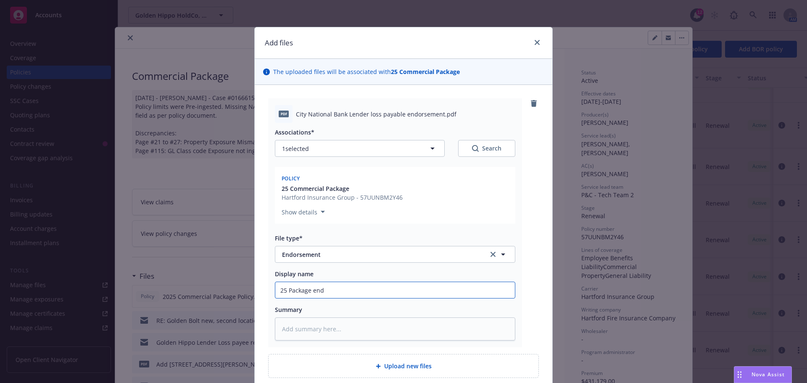
type input "25 Package endt"
type textarea "x"
type input "25 Package endt"
type textarea "x"
type input "25 Package endt C"
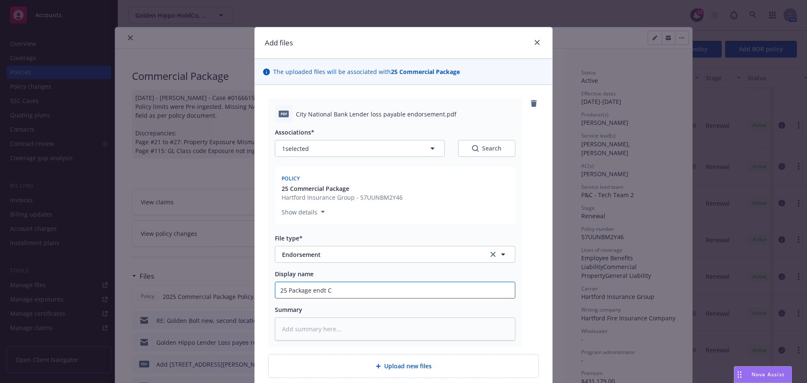
type textarea "x"
type input "25 Package endt Ci"
type textarea "x"
type input "25 Package endt Cit"
type textarea "x"
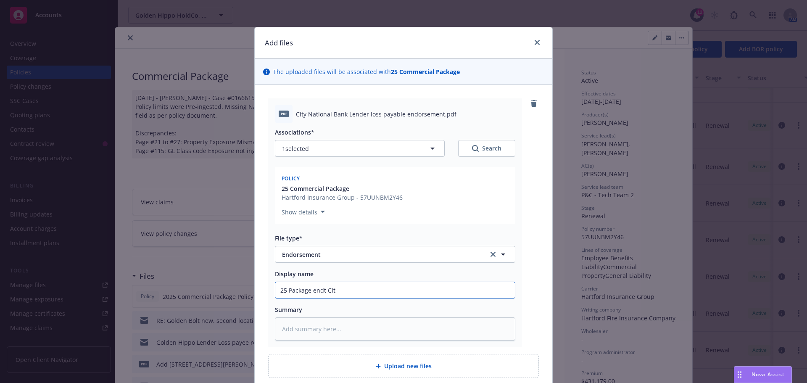
type input "25 Package endt City"
type textarea "x"
type input "25 Package endt City"
type textarea "x"
type input "25 Package endt City N"
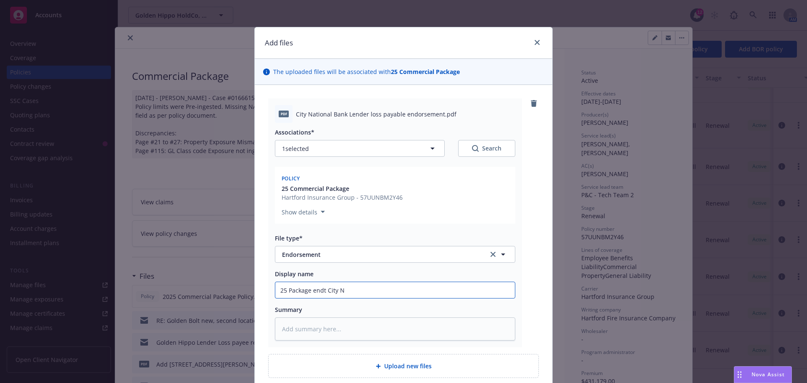
type textarea "x"
type input "25 Package endt City Na"
type textarea "x"
type input "25 Package endt City Nat"
type textarea "x"
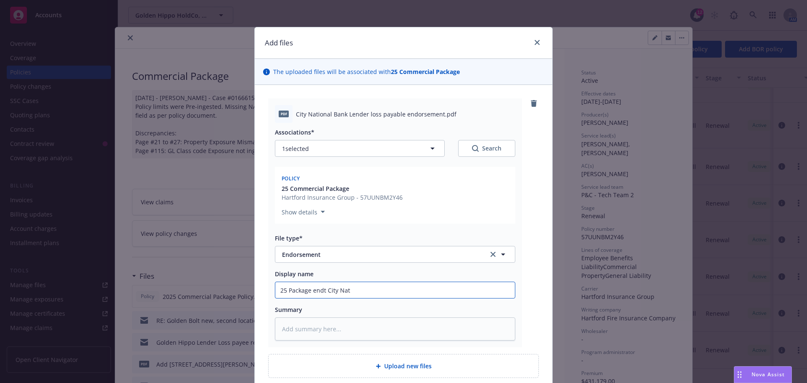
type input "25 Package endt City Nati"
type textarea "x"
type input "25 Package endt City Natio"
type textarea "x"
type input "25 Package endt City Nation"
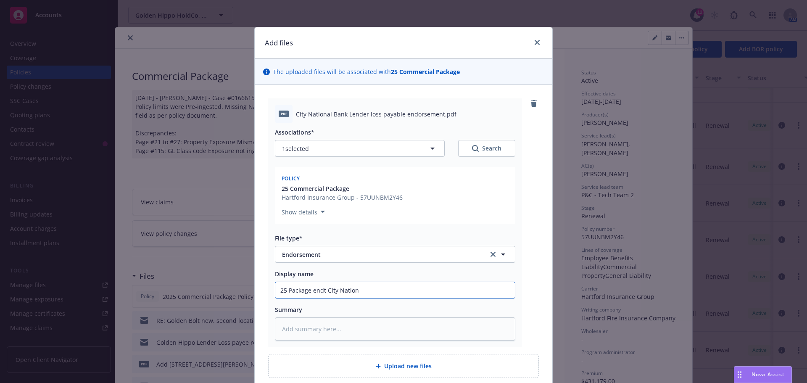
type textarea "x"
type input "25 Package endt City Nationa"
type textarea "x"
type input "25 Package endt City National"
type textarea "x"
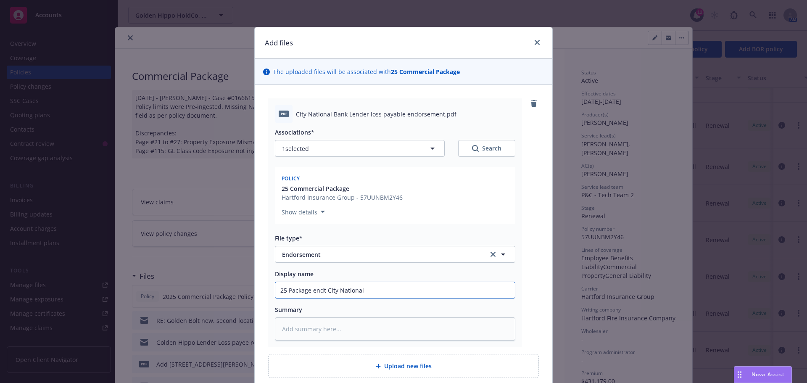
type input "25 Package endt City National"
type textarea "x"
type input "25 Package endt City National B"
type textarea "x"
type input "25 Package endt City National Ba"
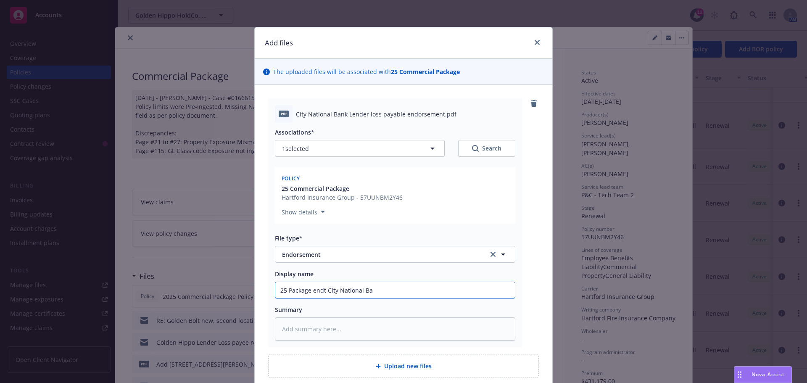
type textarea "x"
type input "25 Package endt City National Ban"
type textarea "x"
type input "25 Package endt City National Bank"
type textarea "x"
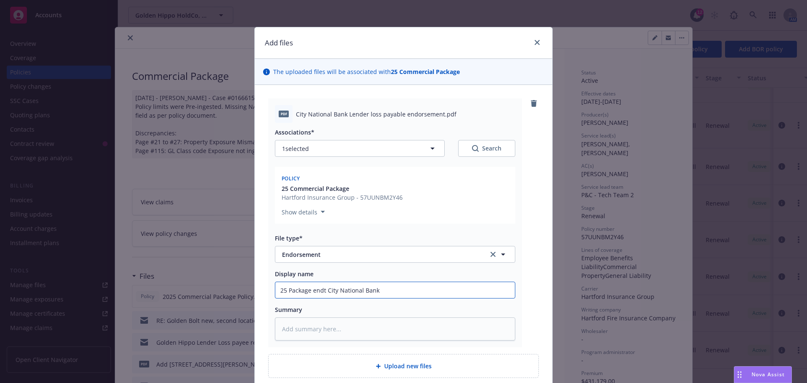
type input "25 Package endt City National Bank"
type textarea "x"
type input "25 Package endt City National Bank a"
type textarea "x"
type input "25 Package endt City National Bank as"
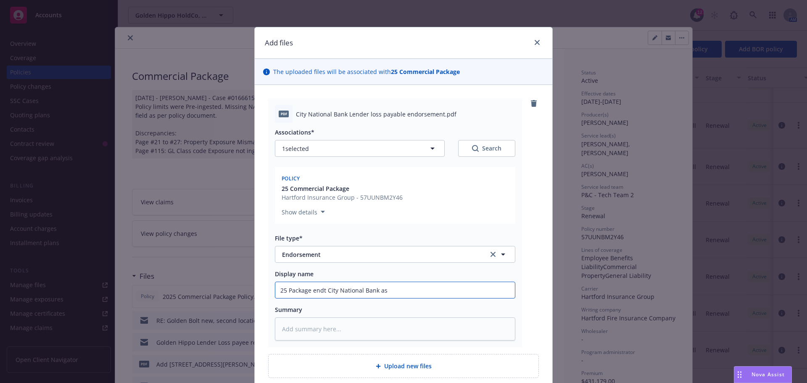
type textarea "x"
type input "25 Package endt City National Bank as"
type textarea "x"
type input "25 Package endt City National Bank as L"
type textarea "x"
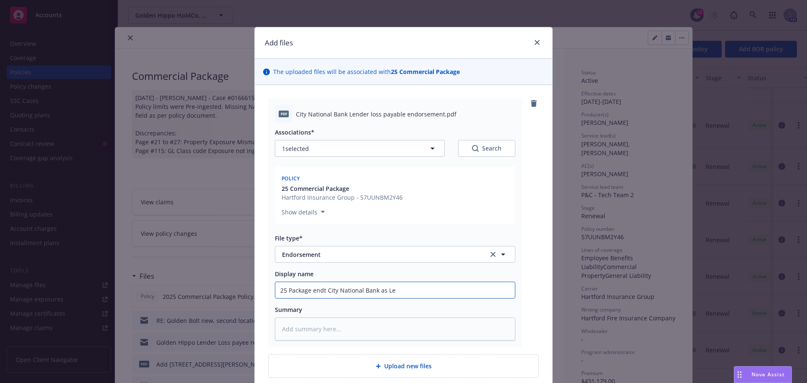
type input "25 Package endt City National Bank as Len"
type textarea "x"
type input "25 Package endt City National Bank as Lend"
type textarea "x"
type input "25 Package endt City National Bank as Lende"
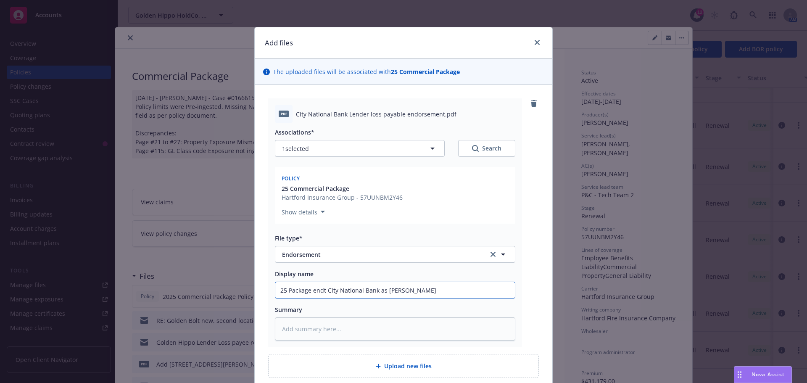
type textarea "x"
type input "25 Package endt City National Bank as Lender"
type textarea "x"
type input "25 Package endt City National Bank as Lender"
type textarea "x"
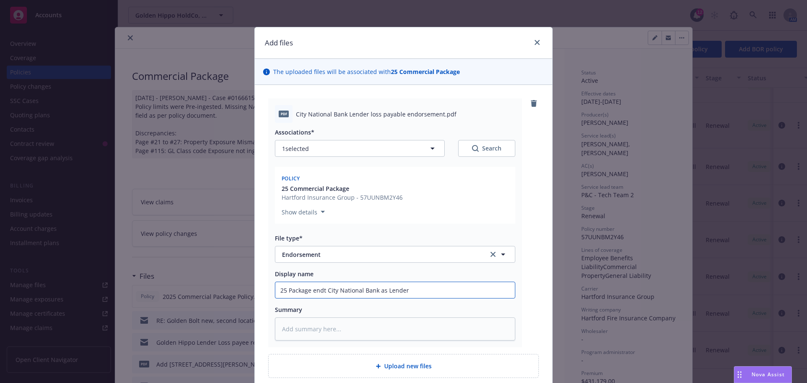
type input "25 Package endt City National Bank as Lender L"
type textarea "x"
type input "25 Package endt City National Bank as Lender Lo"
type textarea "x"
type input "25 Package endt City National Bank as Lender Los"
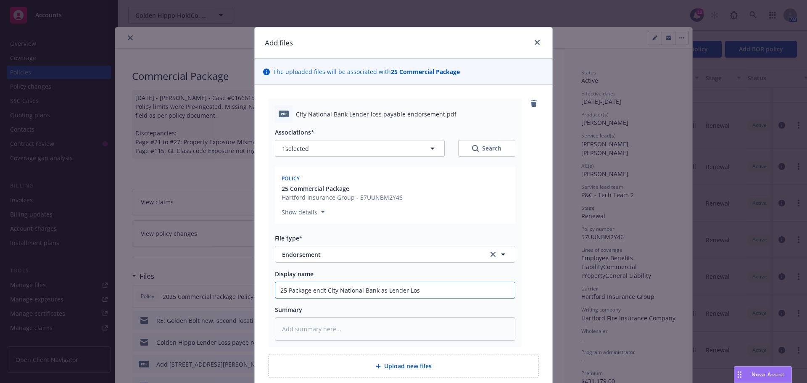
type textarea "x"
type input "25 Package endt City National Bank as Lender Loss"
type textarea "x"
type input "25 Package endt City National Bank as Lender Loss P"
type textarea "x"
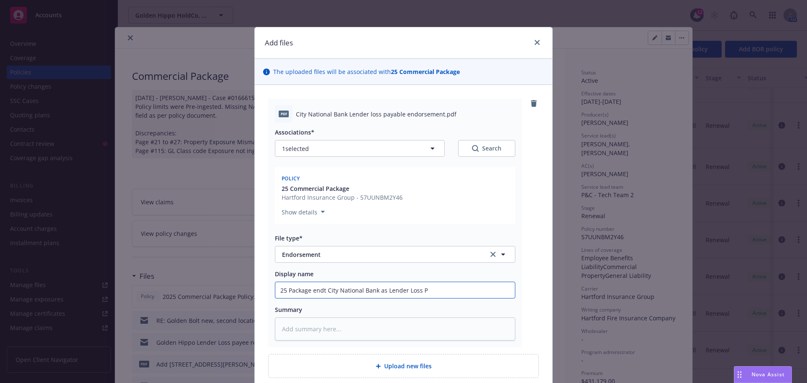
type input "25 Package endt City National Bank as Lender Loss Pa"
type textarea "x"
type input "25 Package endt City National Bank as Lender Loss Pay"
type textarea "x"
type input "25 Package endt City National Bank as Lender Loss Paye"
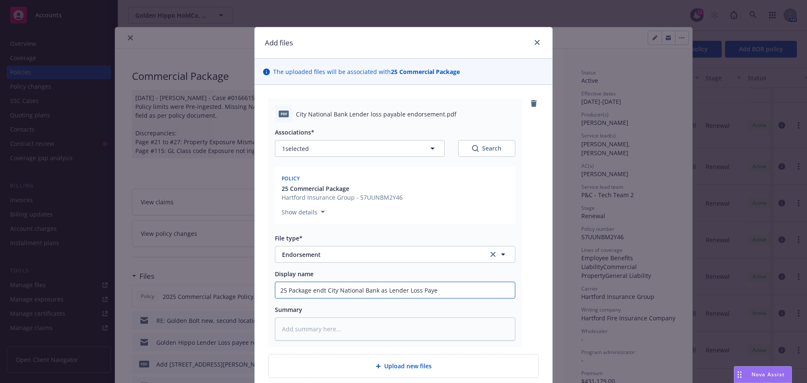
type textarea "x"
type input "25 Package endt City National Bank as Lender Loss Payee"
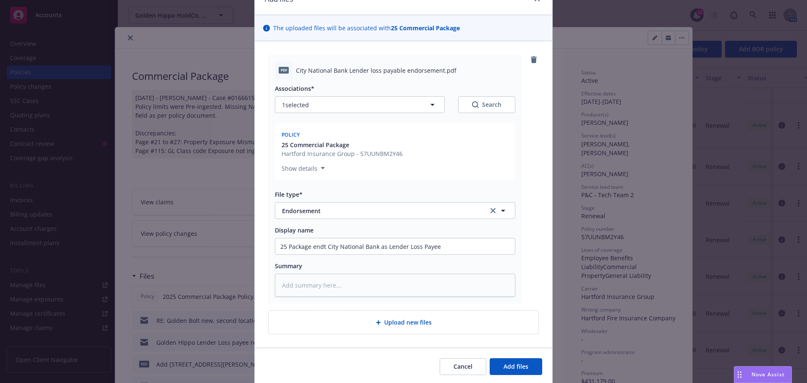
scroll to position [73, 0]
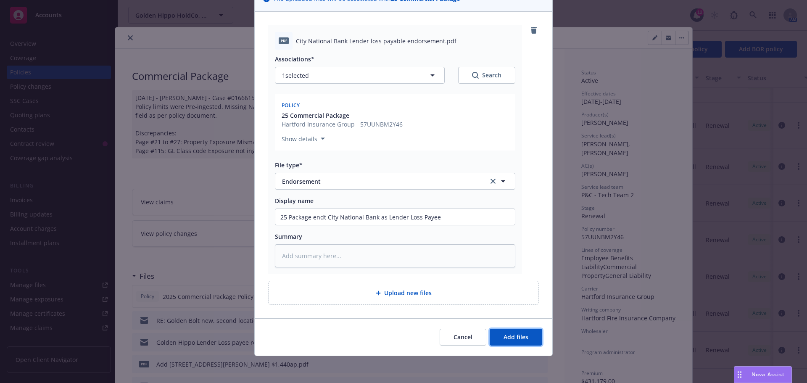
drag, startPoint x: 516, startPoint y: 343, endPoint x: 9, endPoint y: 264, distance: 513.1
click at [516, 343] on button "Add files" at bounding box center [516, 337] width 53 height 17
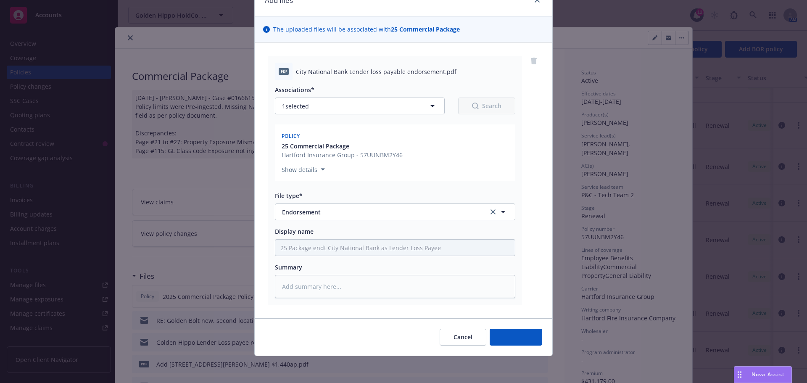
scroll to position [42, 0]
type textarea "x"
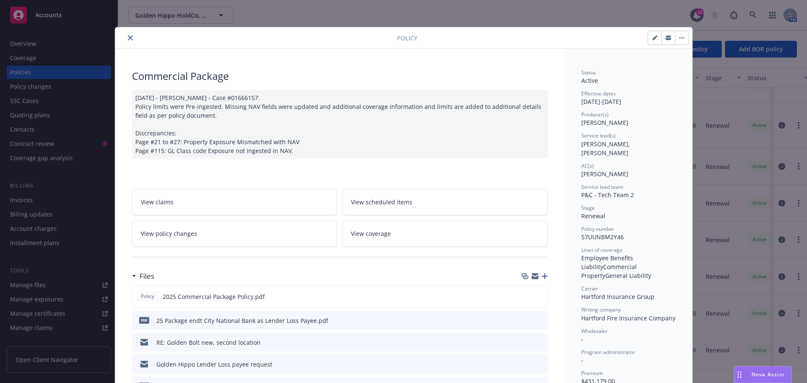
click at [128, 40] on icon "close" at bounding box center [130, 37] width 5 height 5
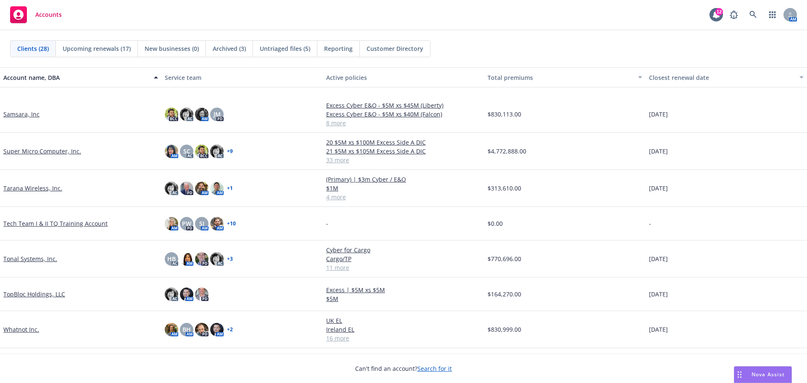
scroll to position [696, 0]
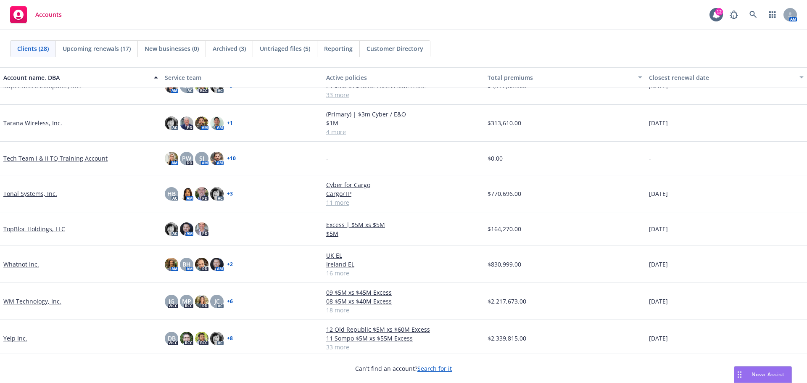
click at [29, 302] on link "WM Technology, Inc." at bounding box center [32, 301] width 58 height 9
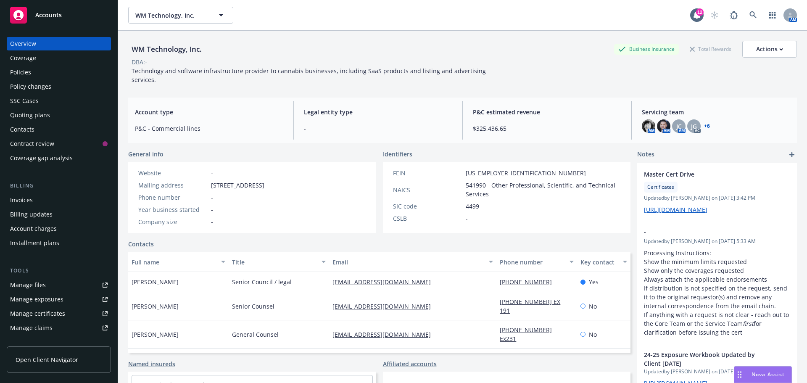
click at [38, 72] on div "Policies" at bounding box center [59, 72] width 98 height 13
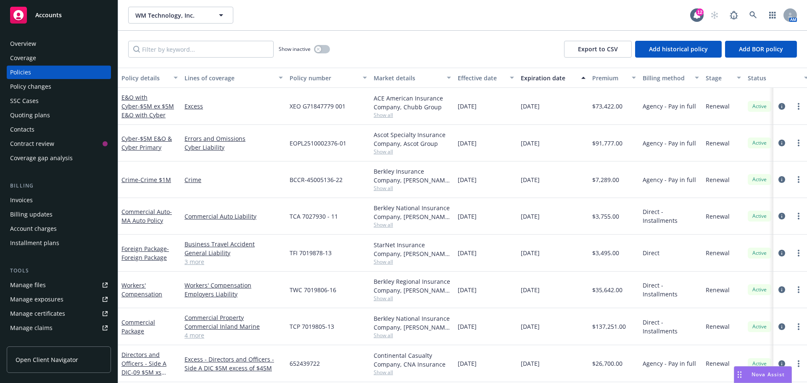
scroll to position [84, 0]
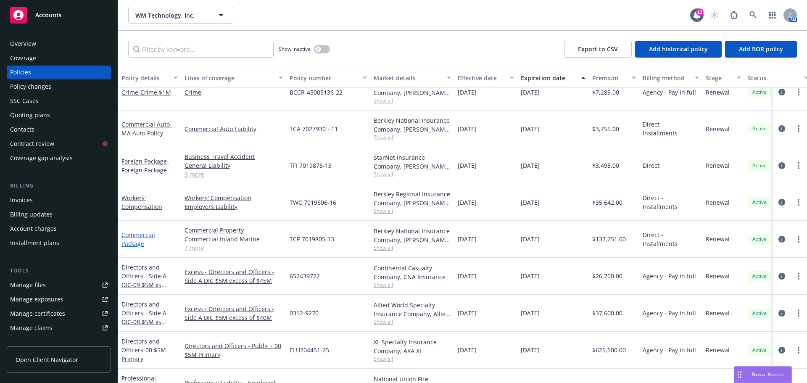
click at [136, 240] on link "Commercial Package" at bounding box center [138, 239] width 34 height 17
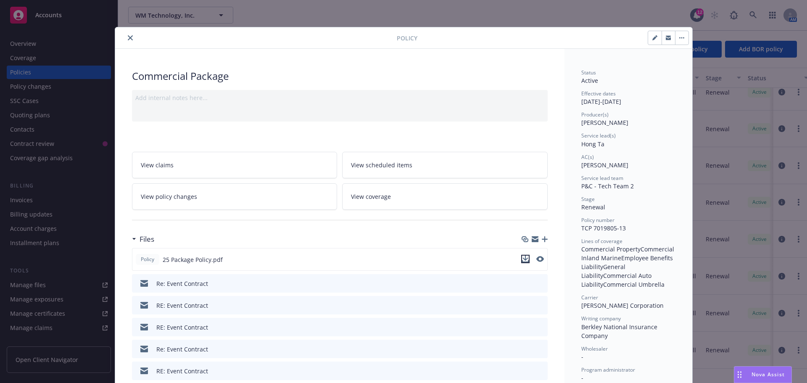
click at [524, 260] on icon "download file" at bounding box center [525, 259] width 7 height 7
click at [534, 240] on icon "button" at bounding box center [535, 240] width 7 height 4
